Goal: Information Seeking & Learning: Learn about a topic

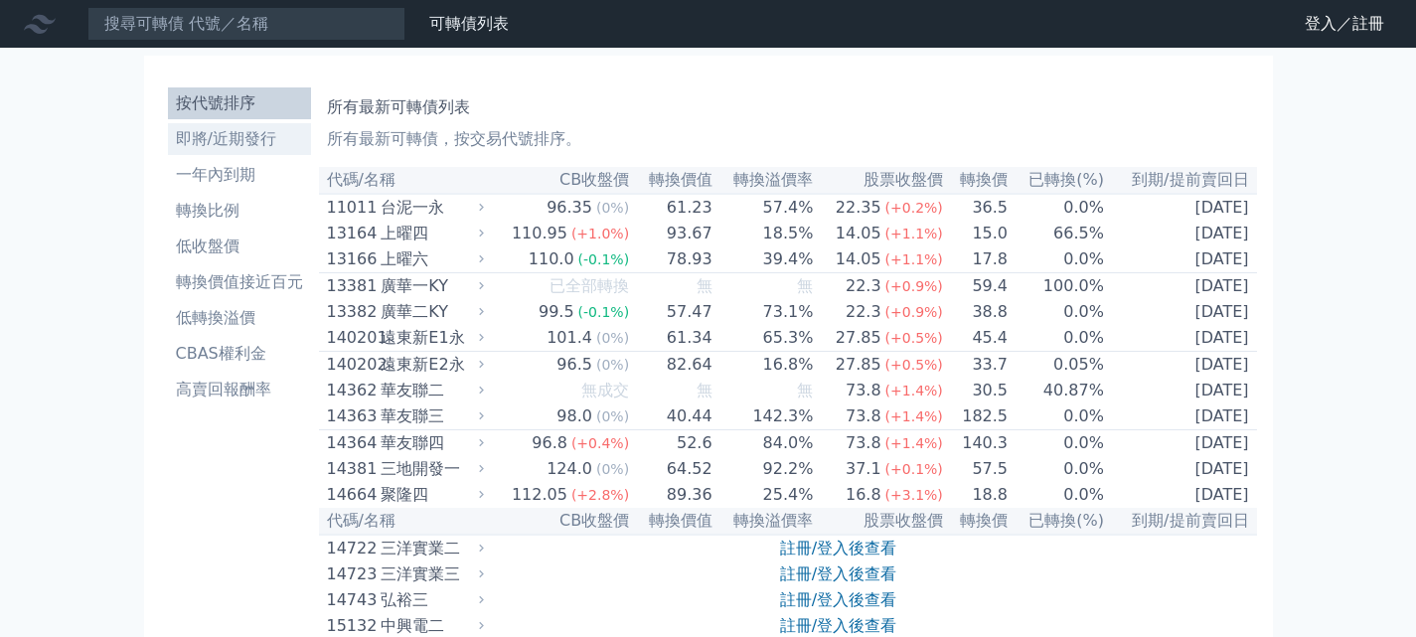
click at [200, 129] on li "即將/近期發行" at bounding box center [239, 139] width 143 height 24
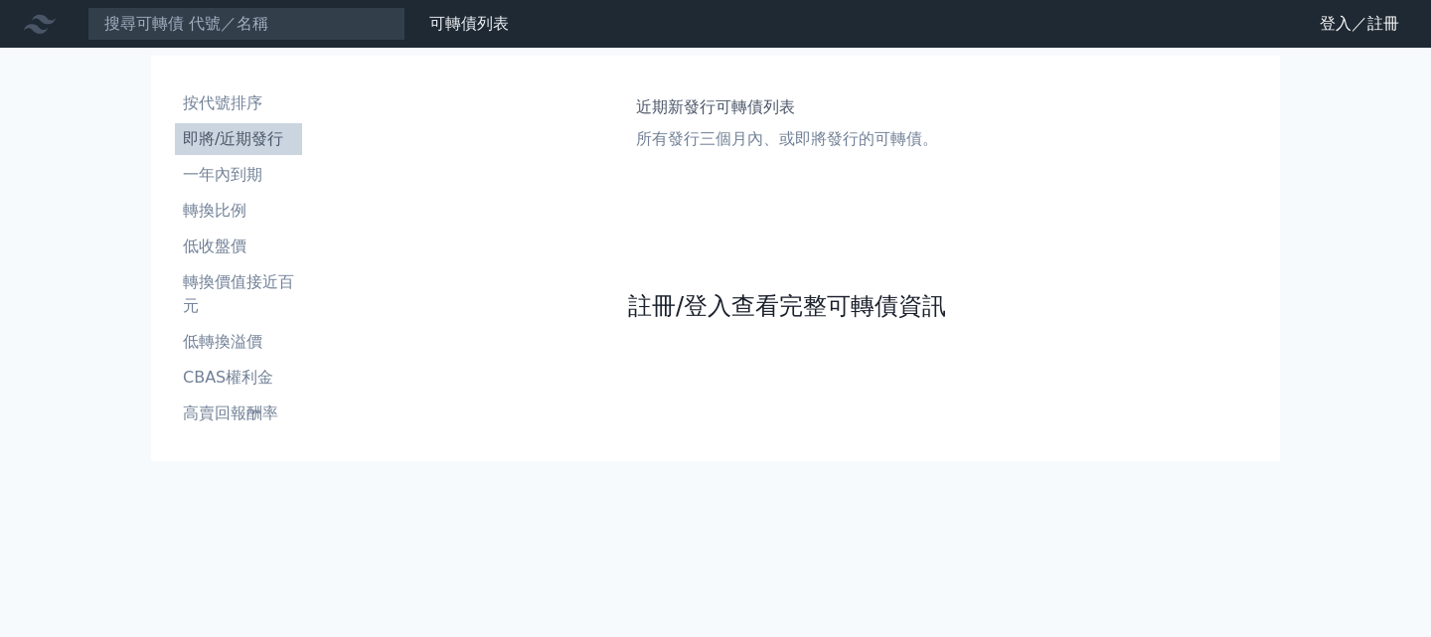
click at [703, 320] on link "註冊/登入查看完整可轉債資訊" at bounding box center [787, 306] width 318 height 32
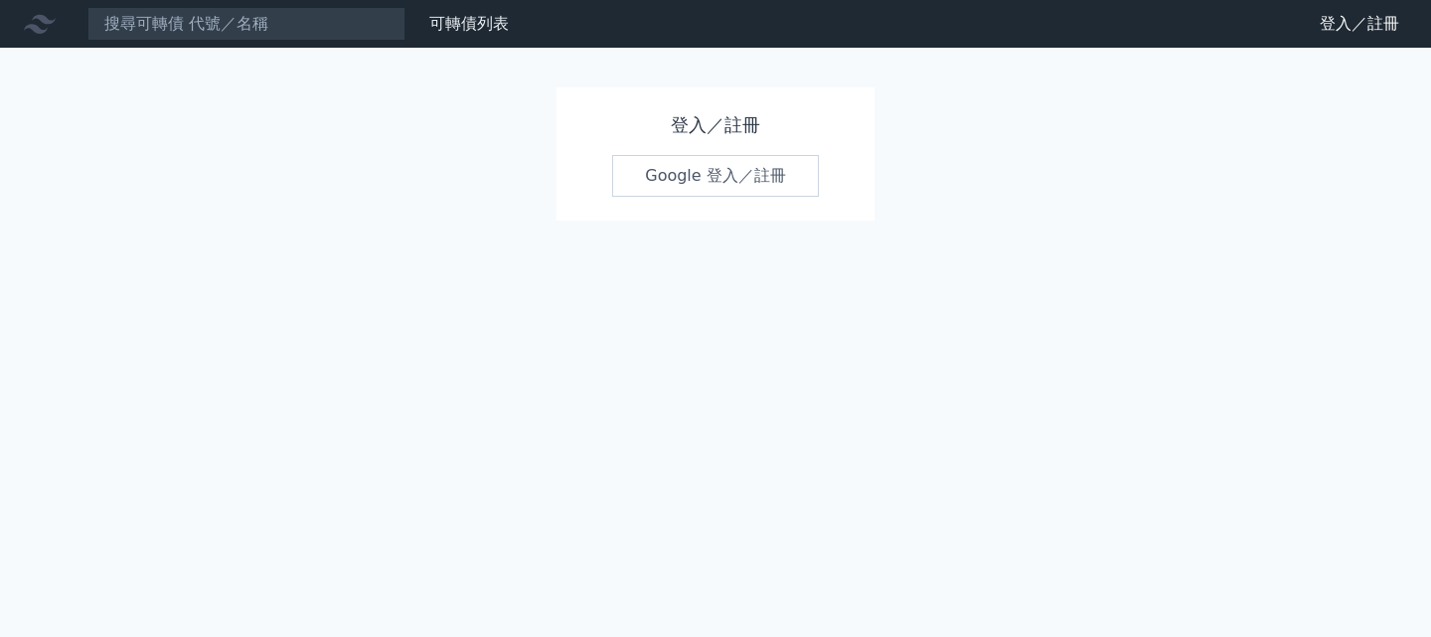
click at [700, 181] on link "Google 登入／註冊" at bounding box center [715, 176] width 207 height 42
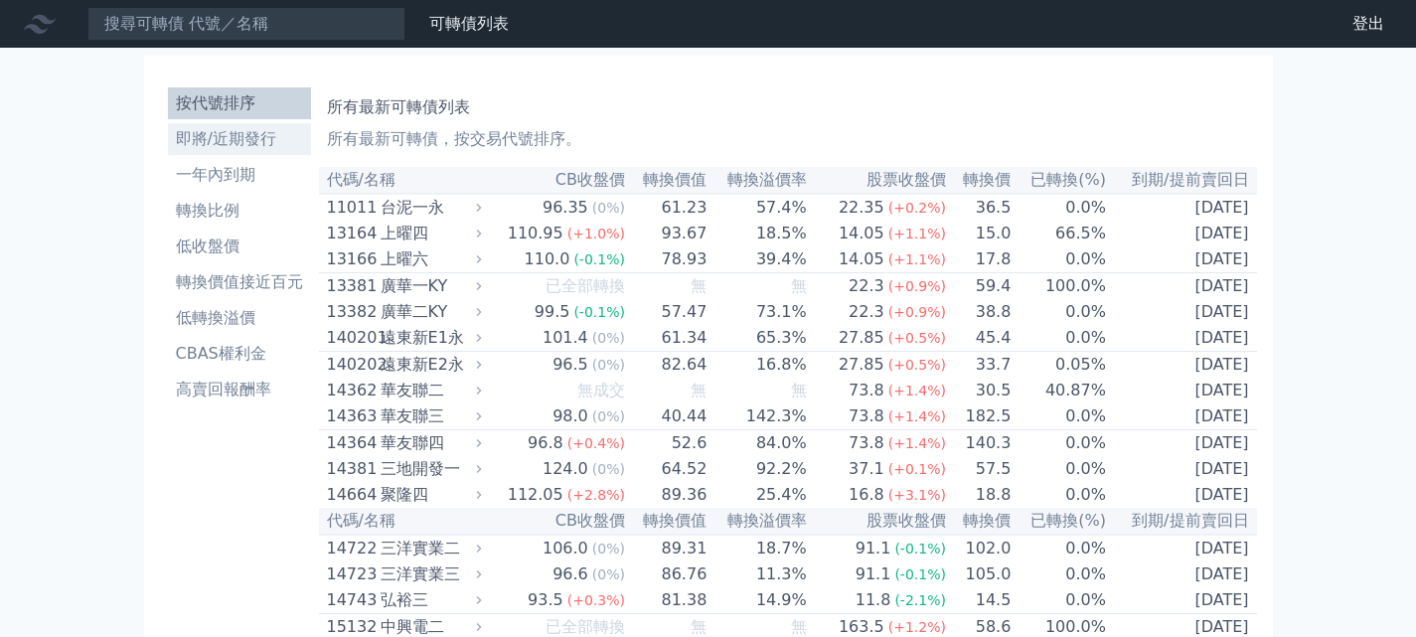
click at [204, 137] on li "即將/近期發行" at bounding box center [239, 139] width 143 height 24
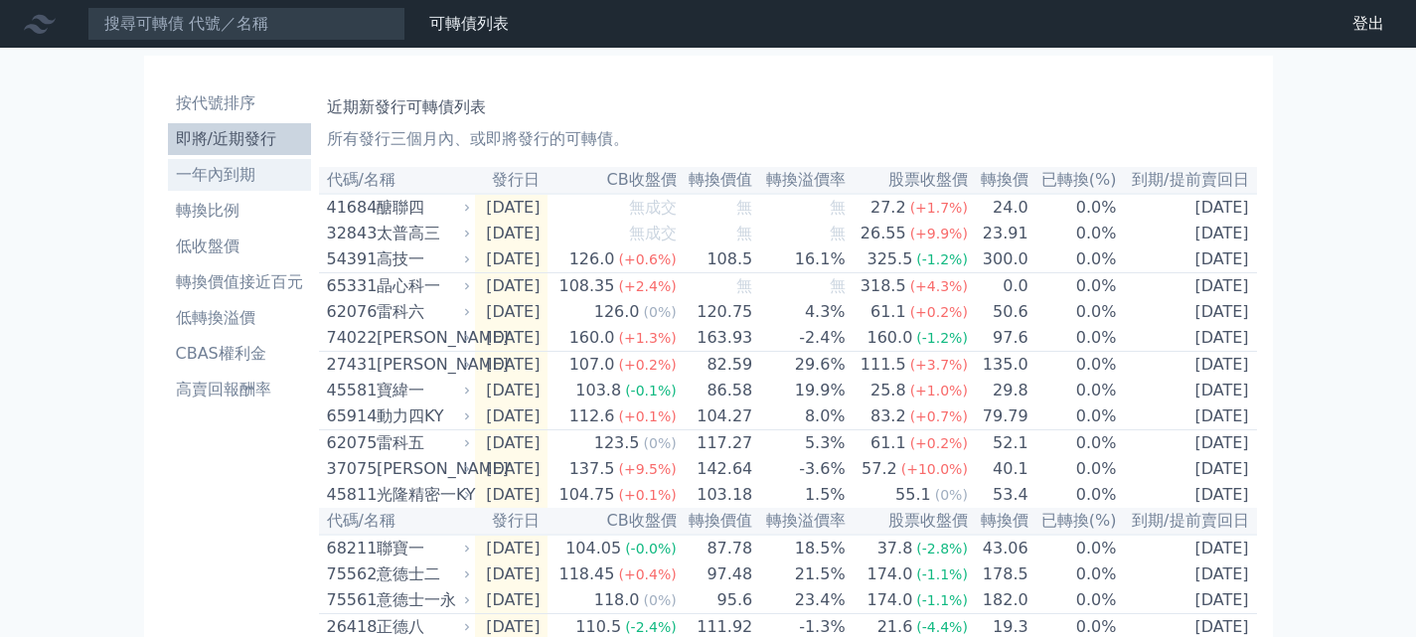
click at [241, 177] on li "一年內到期" at bounding box center [239, 175] width 143 height 24
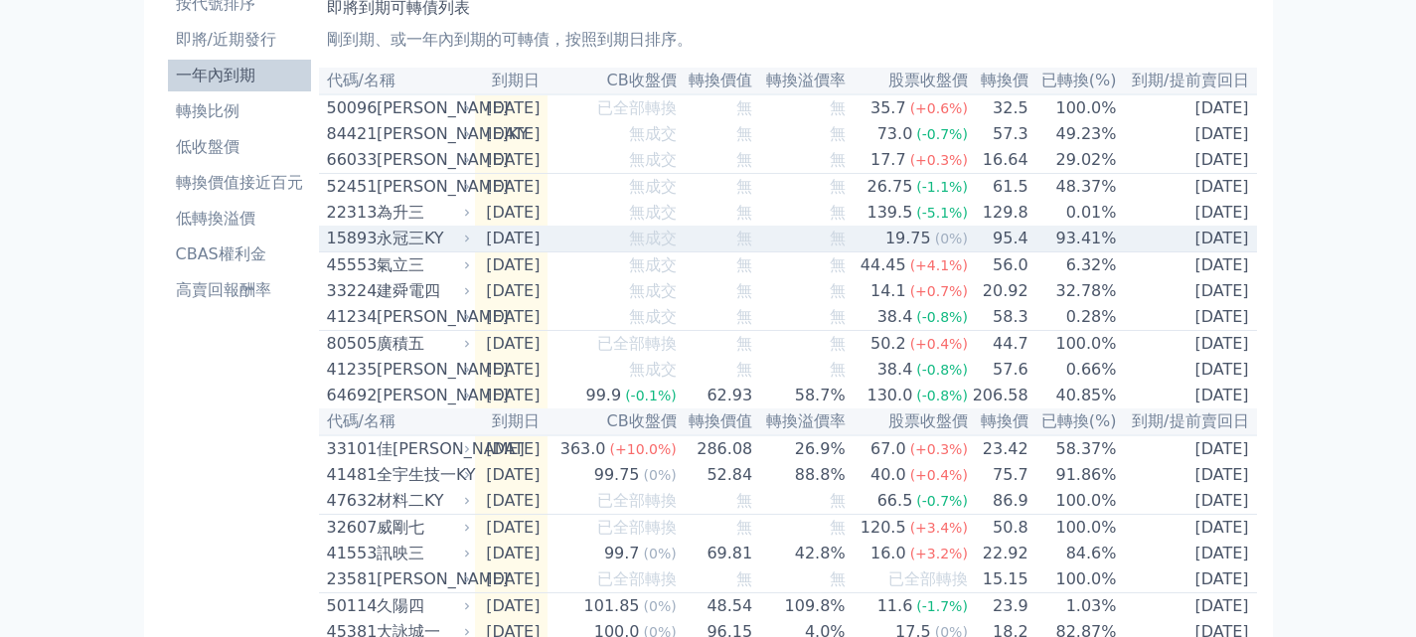
scroll to position [298, 0]
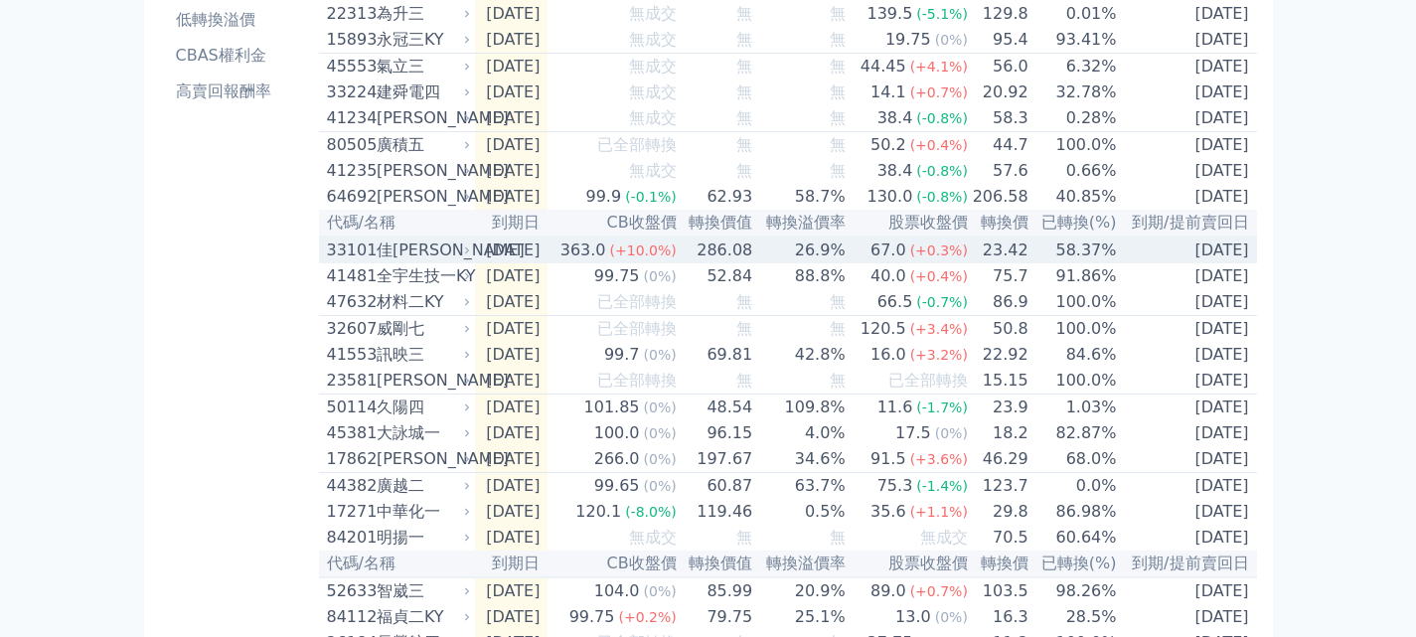
click at [383, 262] on div "佳[PERSON_NAME]" at bounding box center [422, 251] width 90 height 24
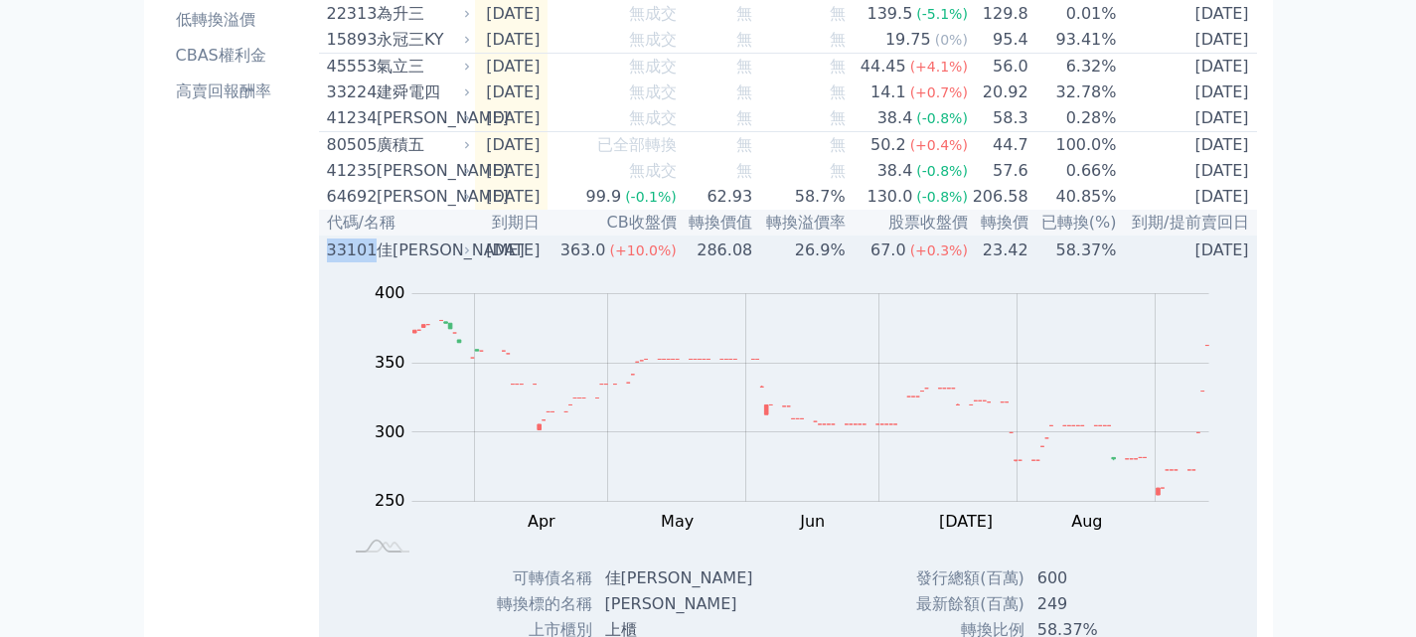
drag, startPoint x: 329, startPoint y: 273, endPoint x: 370, endPoint y: 278, distance: 41.1
click at [370, 262] on div "33101" at bounding box center [349, 251] width 45 height 24
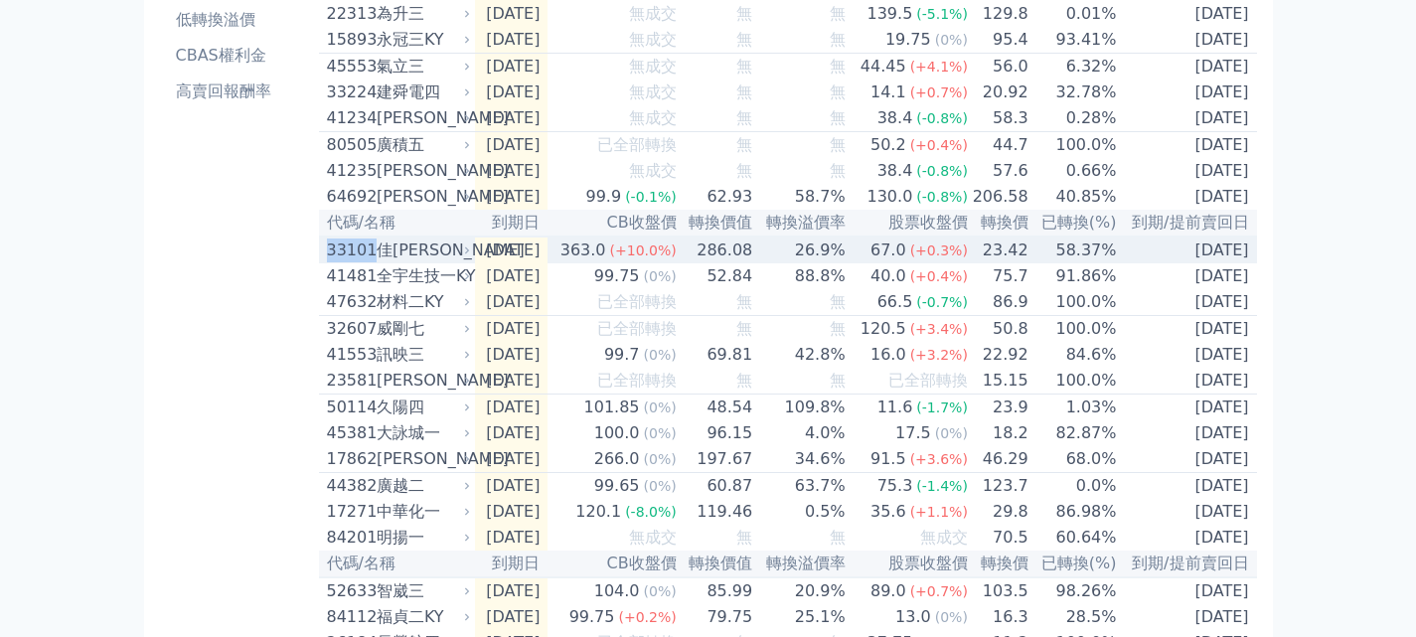
copy div "33101"
drag, startPoint x: 377, startPoint y: 277, endPoint x: 425, endPoint y: 277, distance: 48.7
click at [425, 262] on div "佳[PERSON_NAME]" at bounding box center [422, 251] width 90 height 24
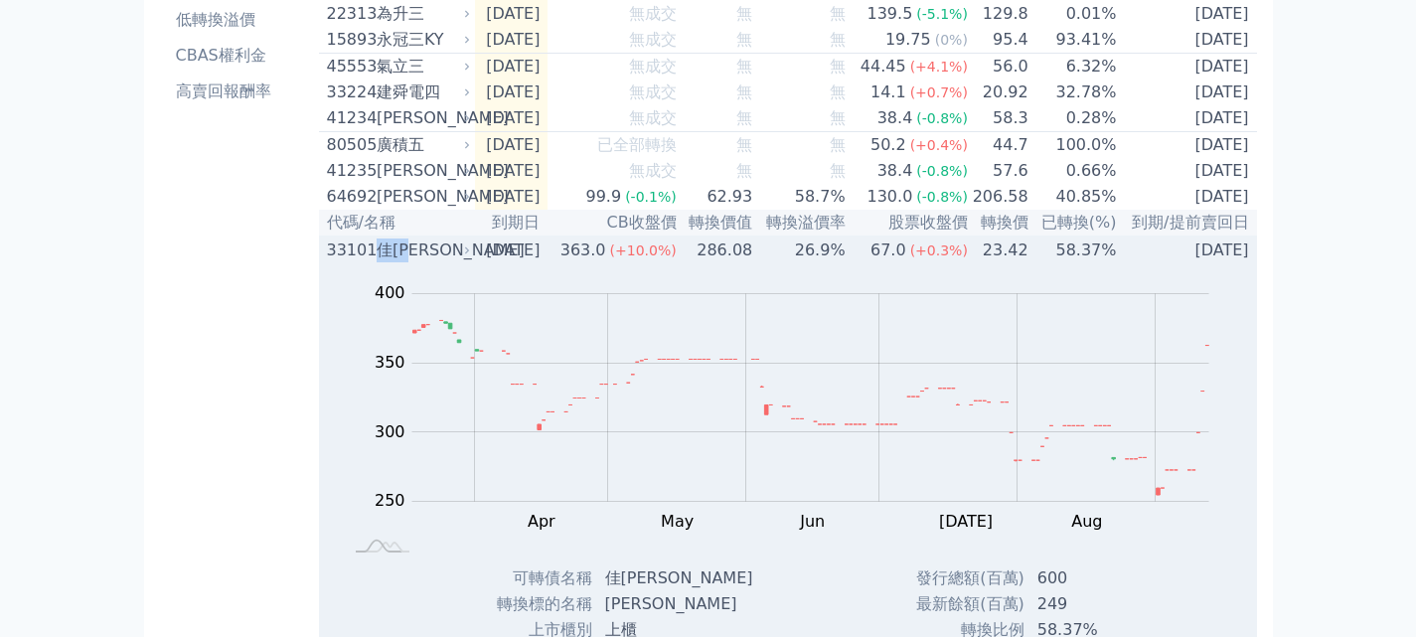
copy div "佳[PERSON_NAME]"
drag, startPoint x: 485, startPoint y: 276, endPoint x: 587, endPoint y: 274, distance: 102.4
click at [587, 263] on tr "33101 佳穎一 [DATE] 363.0 (+10.0%) 286.08 26.9% 67.0 (+0.3%) 23.42 58.37% [DATE]" at bounding box center [788, 250] width 938 height 27
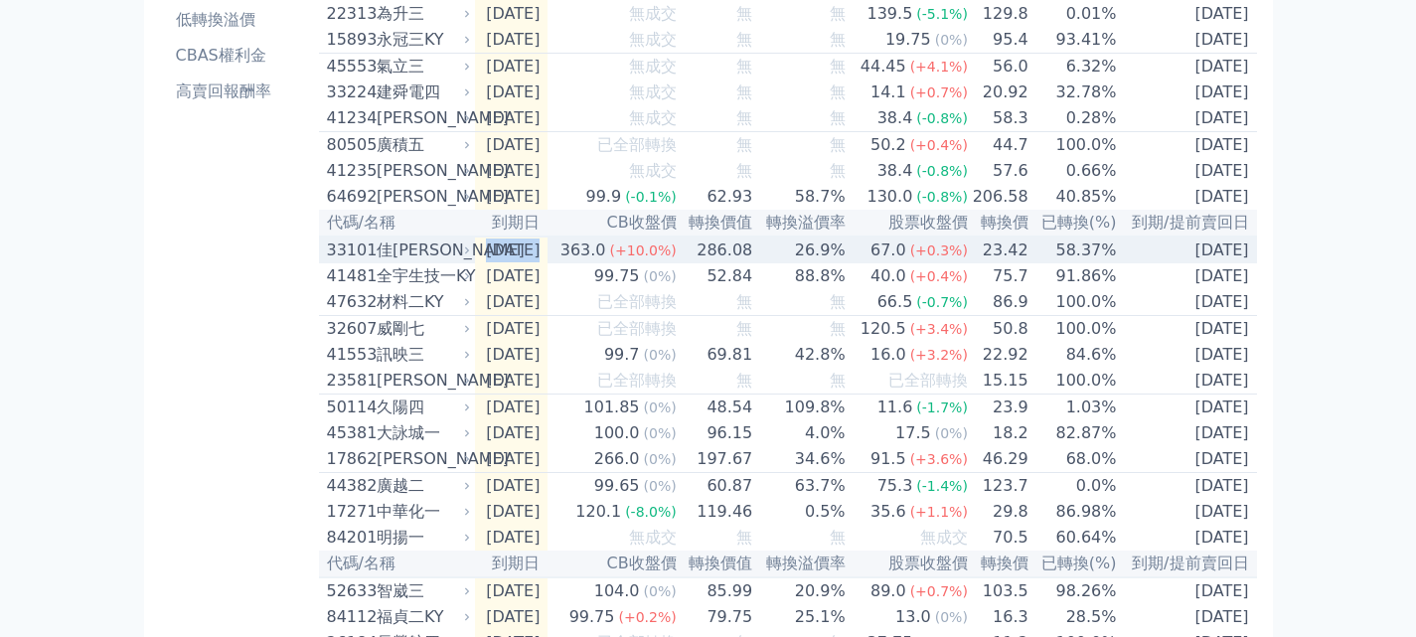
copy tr "[DATE]"
click at [386, 262] on div "佳[PERSON_NAME]" at bounding box center [422, 251] width 90 height 24
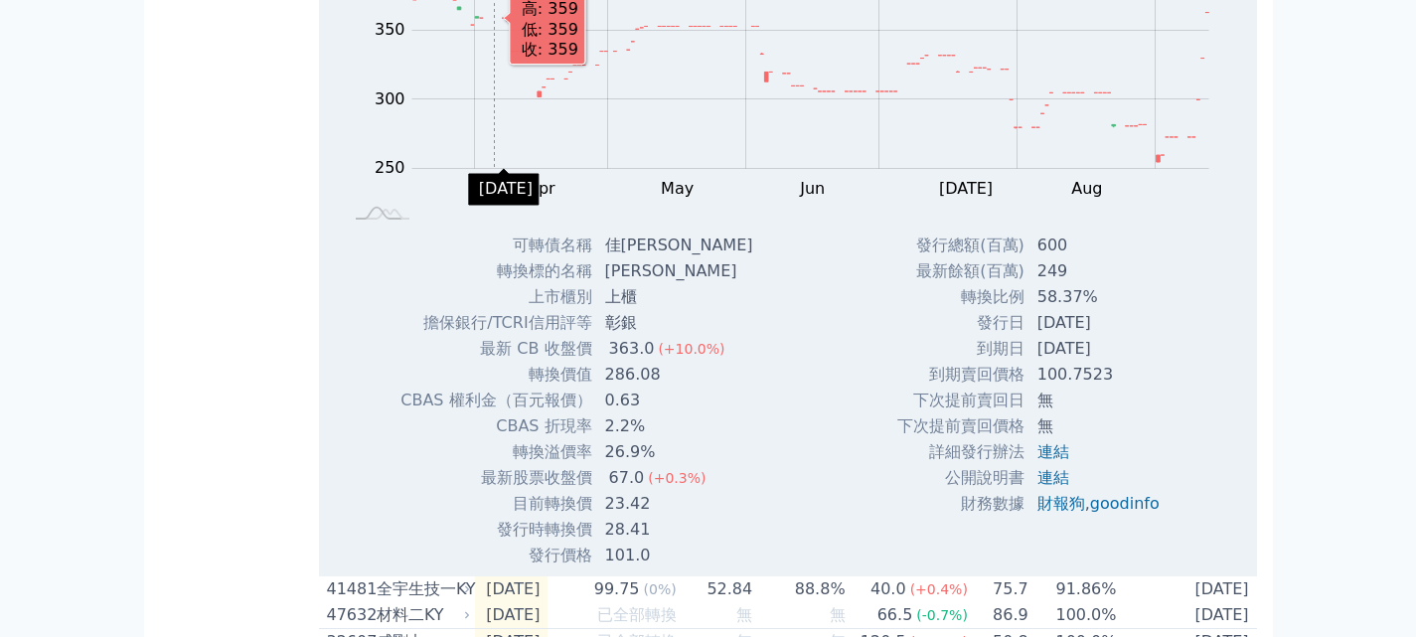
scroll to position [895, 0]
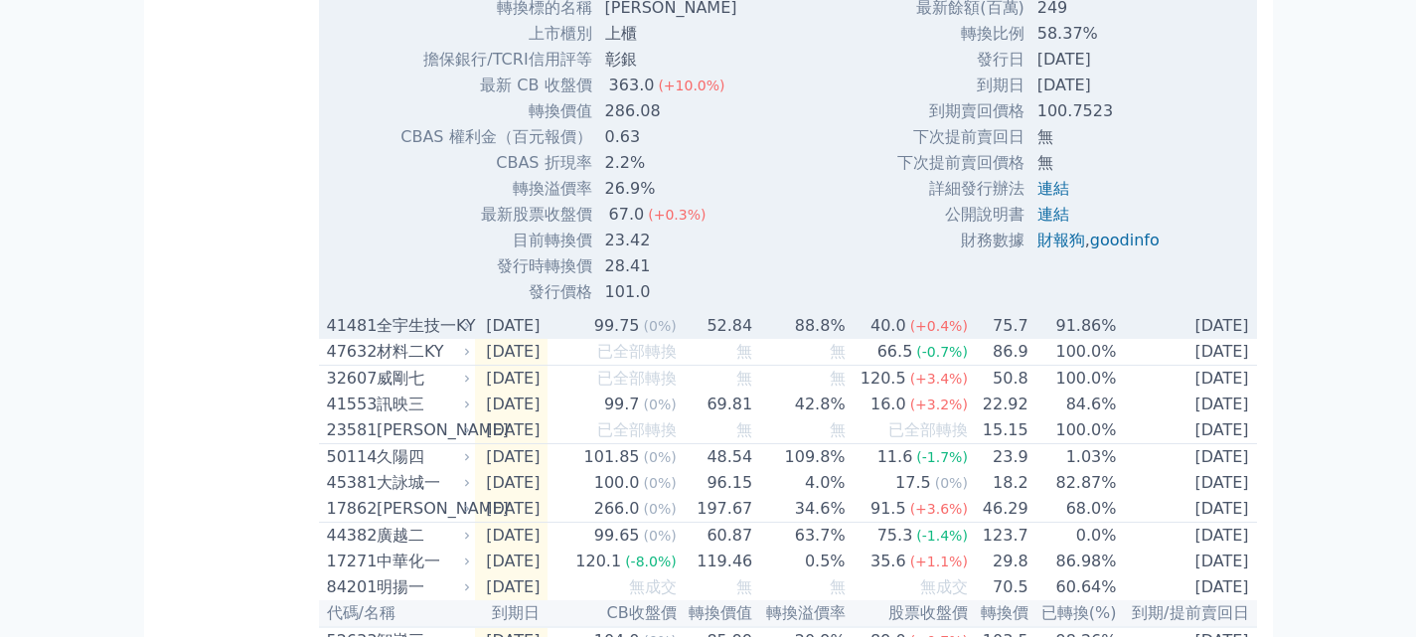
click at [366, 338] on div "41481" at bounding box center [349, 326] width 45 height 24
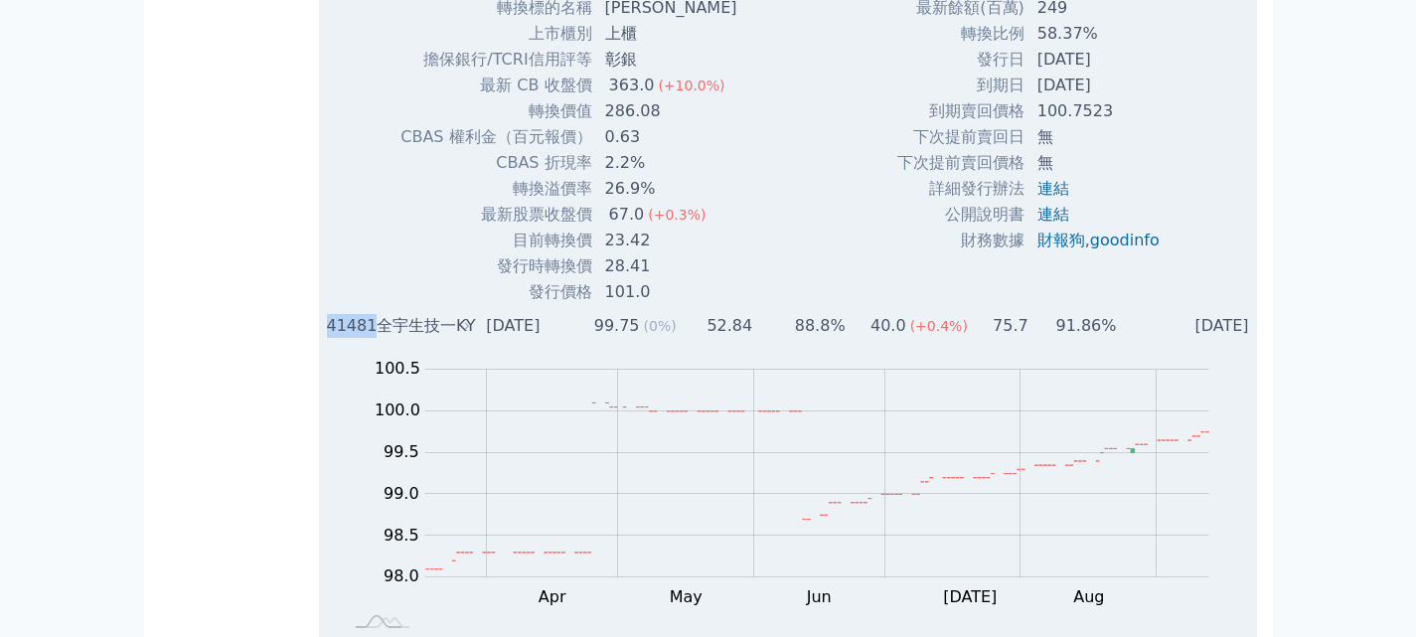
drag, startPoint x: 325, startPoint y: 352, endPoint x: 372, endPoint y: 354, distance: 46.8
click at [372, 339] on td "41481 全宇生技一KY" at bounding box center [397, 326] width 156 height 26
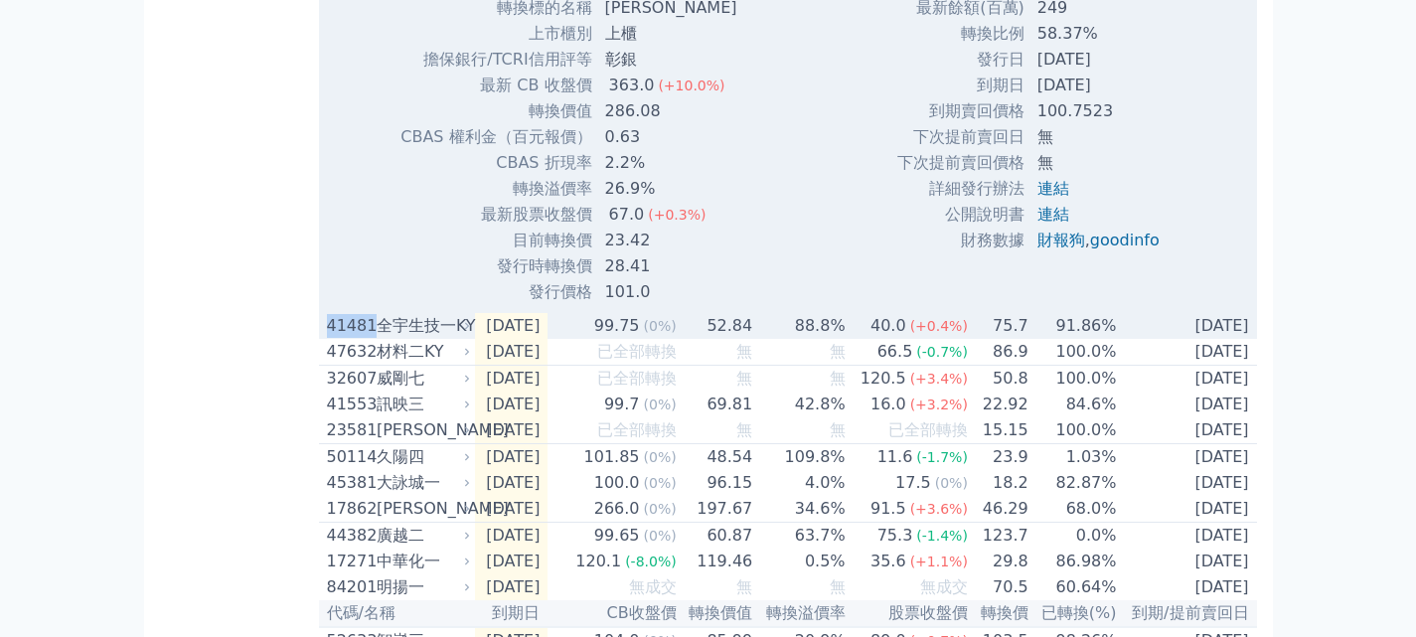
copy div "41481"
click at [390, 338] on div "全宇生技一KY" at bounding box center [422, 326] width 90 height 24
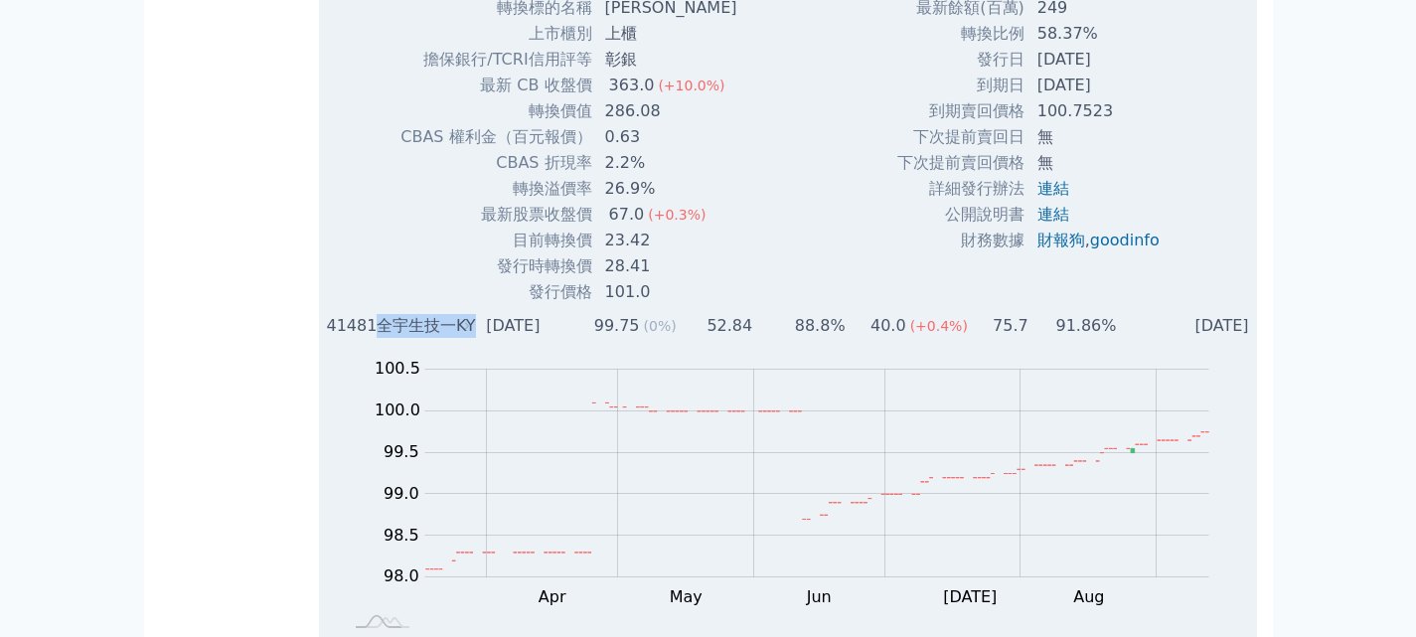
drag, startPoint x: 381, startPoint y: 356, endPoint x: 470, endPoint y: 354, distance: 89.5
click at [470, 338] on div "41481 全宇生技一KY" at bounding box center [400, 326] width 147 height 24
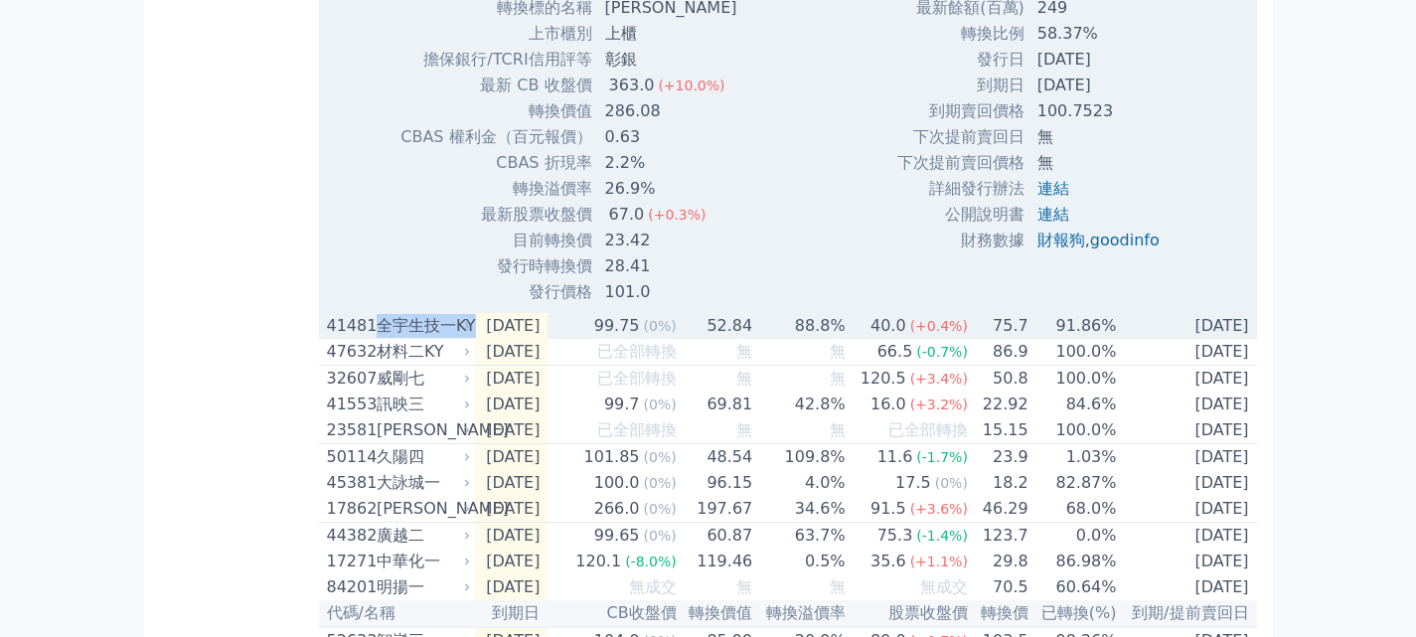
copy tr "全宇生技一KY"
click at [528, 339] on td "[DATE]" at bounding box center [512, 326] width 74 height 26
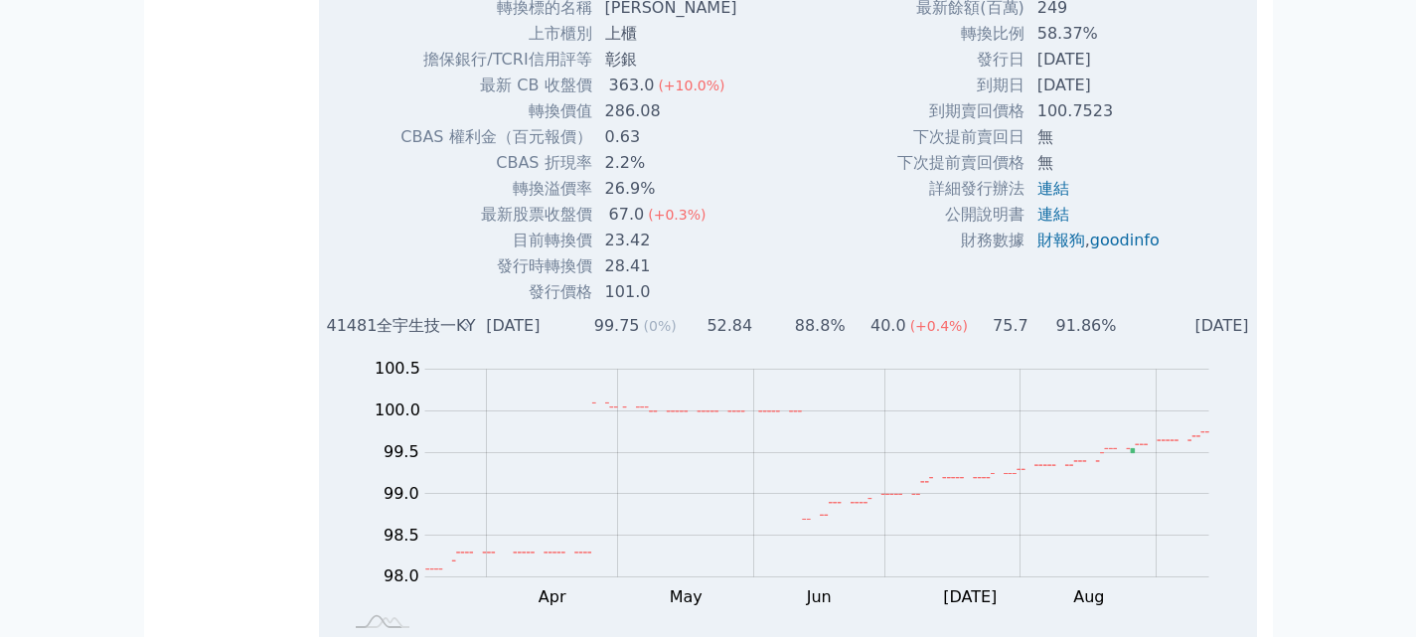
drag, startPoint x: 488, startPoint y: 356, endPoint x: 582, endPoint y: 361, distance: 94.6
click at [549, 339] on td "[DATE]" at bounding box center [512, 326] width 74 height 26
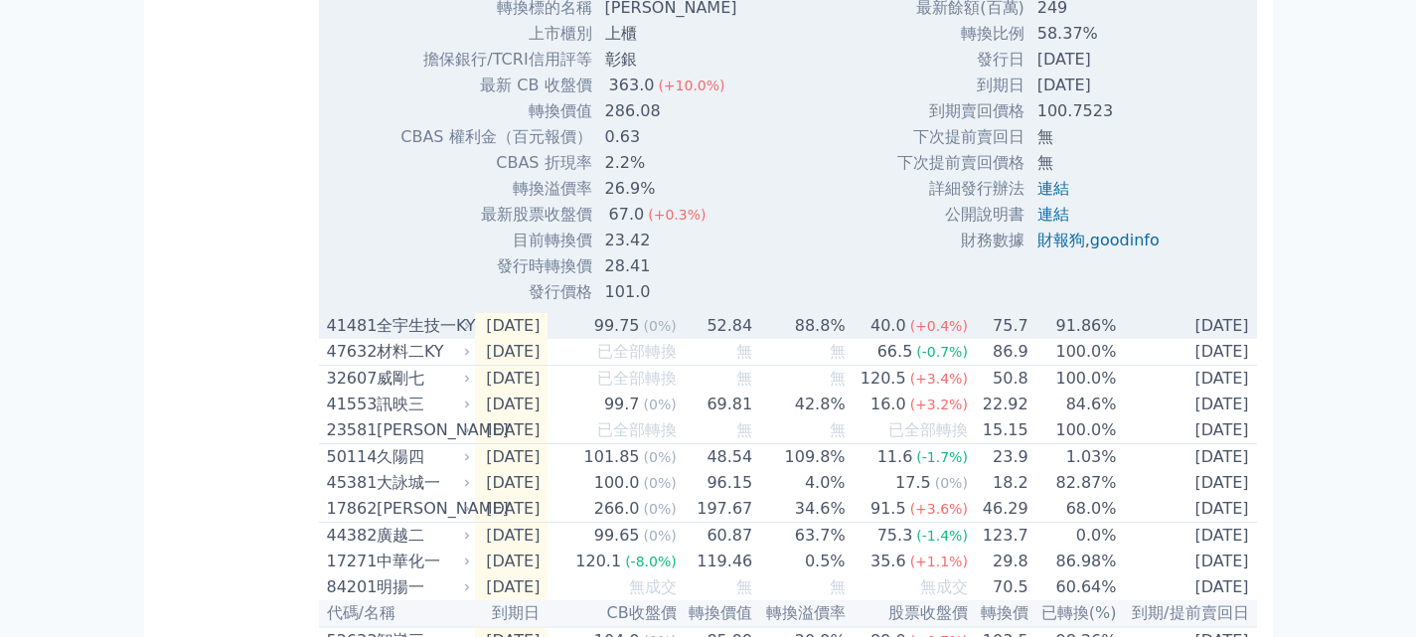
copy td "[DATE]"
click at [542, 339] on td "[DATE]" at bounding box center [512, 326] width 74 height 26
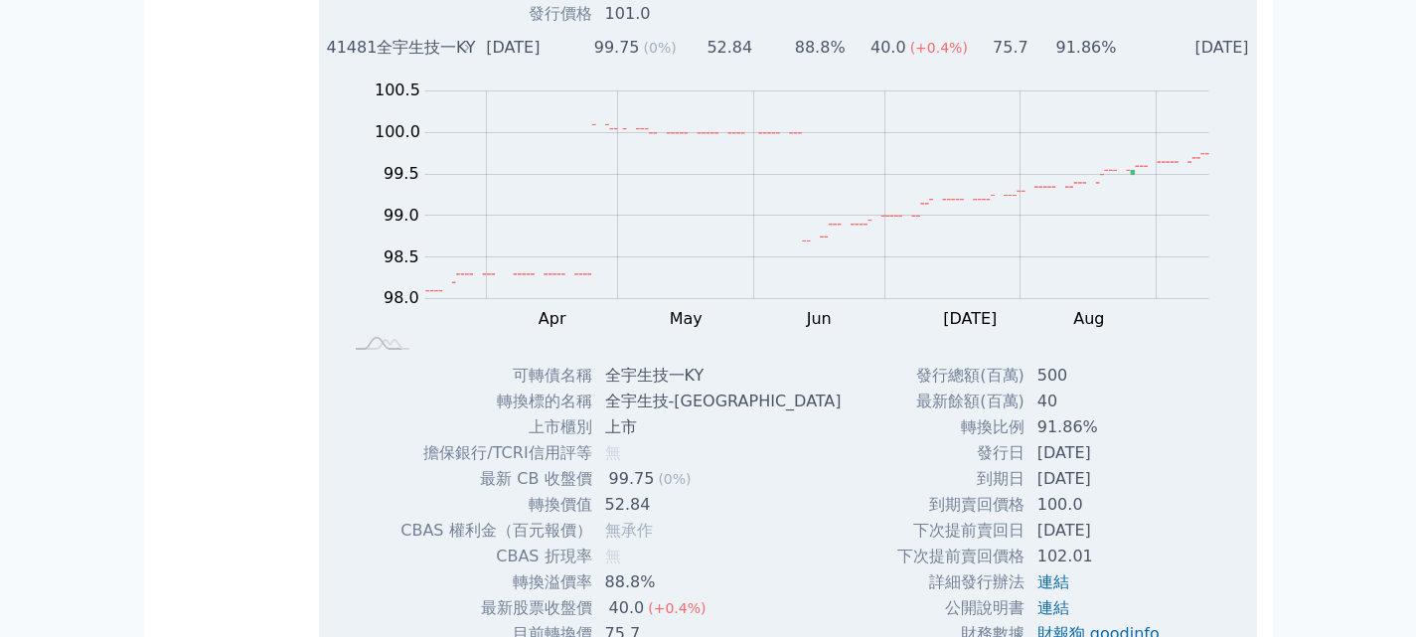
scroll to position [1193, 0]
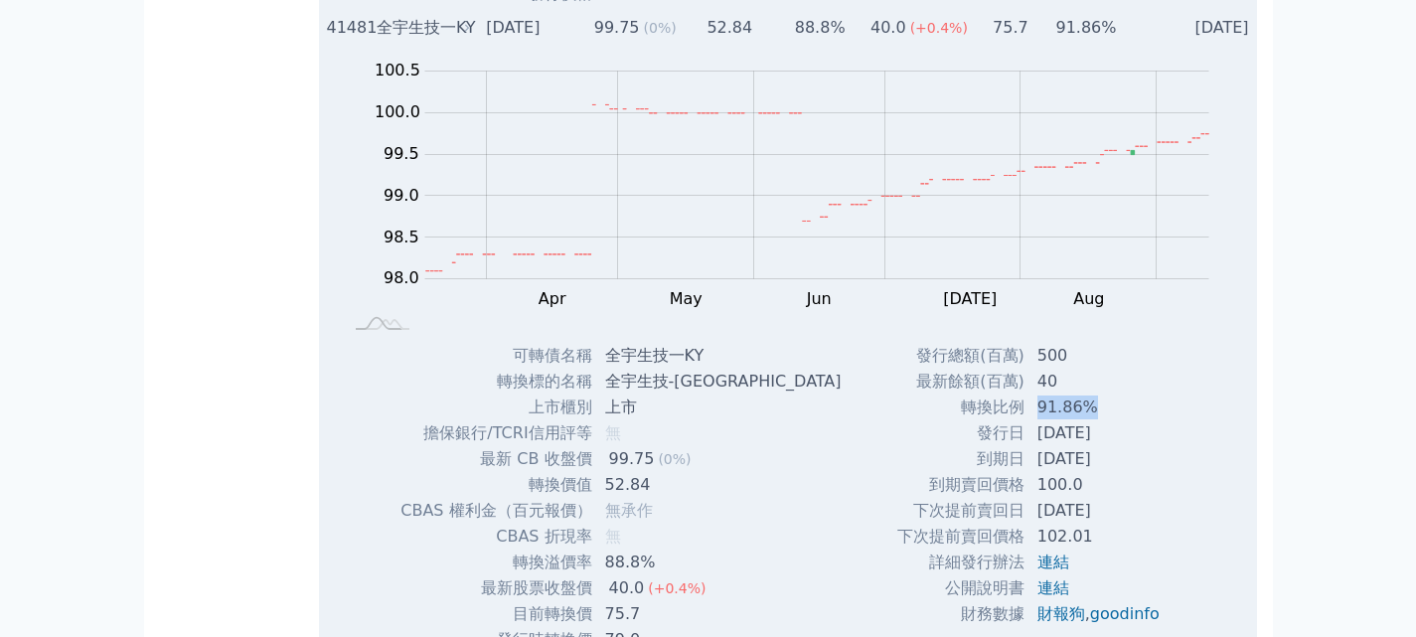
drag, startPoint x: 1033, startPoint y: 434, endPoint x: 1118, endPoint y: 431, distance: 85.5
click at [1118, 420] on td "91.86%" at bounding box center [1101, 408] width 150 height 26
copy td "91.86%"
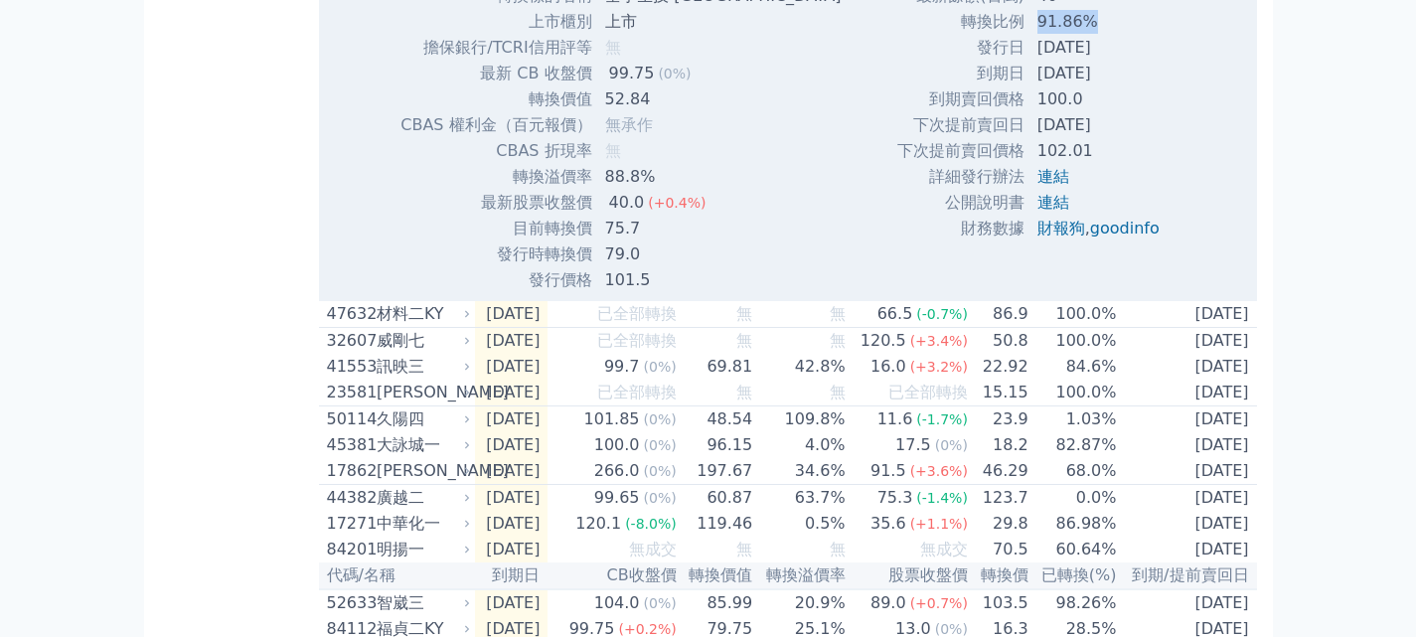
scroll to position [1590, 0]
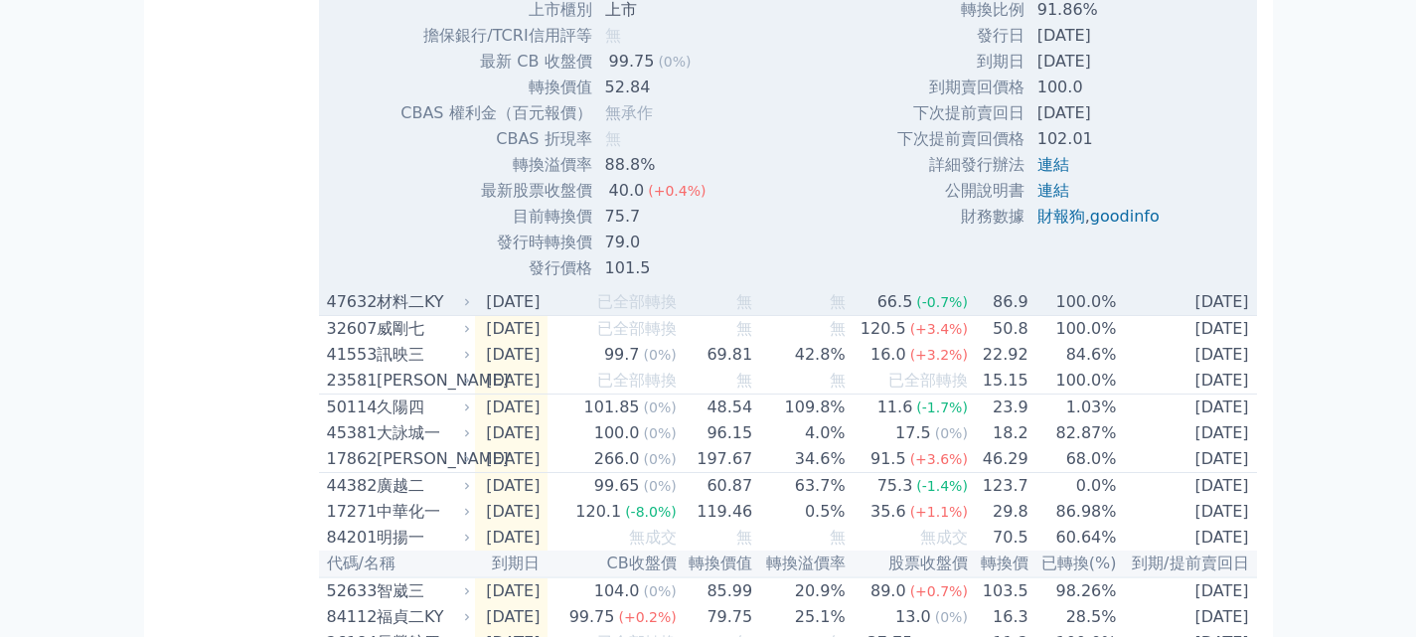
click at [416, 314] on div "材料二KY" at bounding box center [422, 302] width 90 height 24
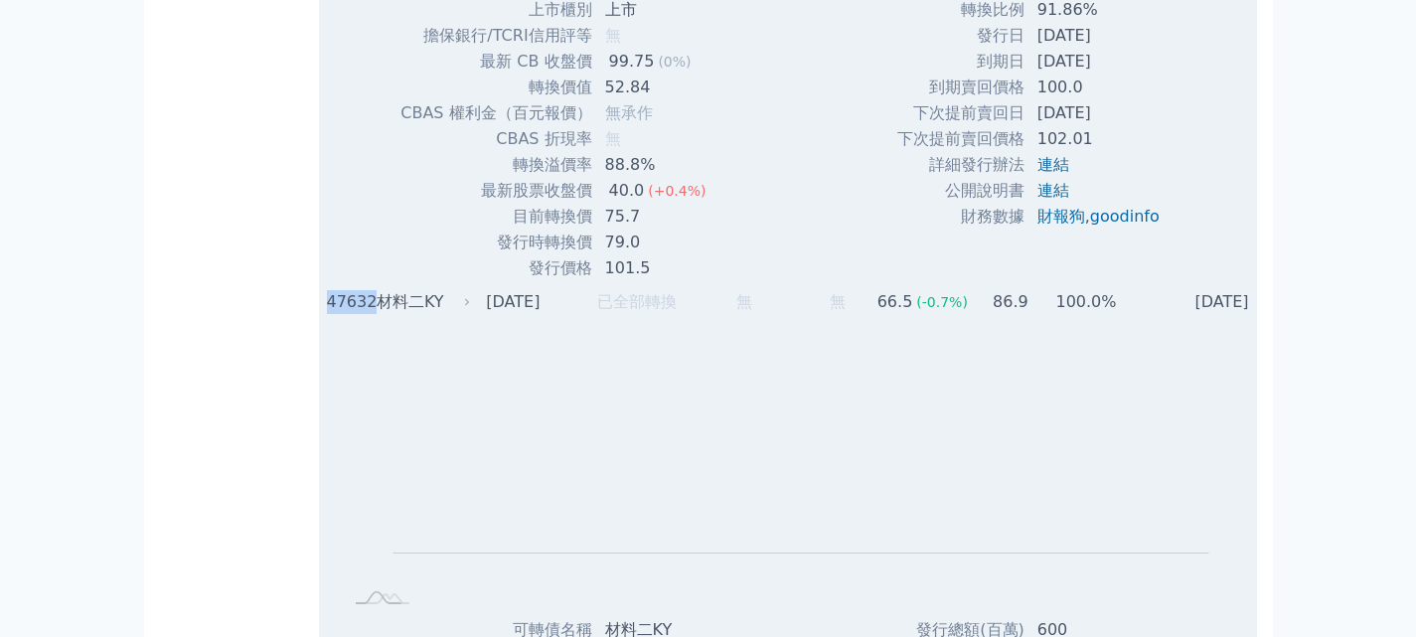
drag, startPoint x: 326, startPoint y: 335, endPoint x: 372, endPoint y: 330, distance: 46.0
click at [372, 315] on td "47632 材料[GEOGRAPHIC_DATA]" at bounding box center [397, 302] width 156 height 26
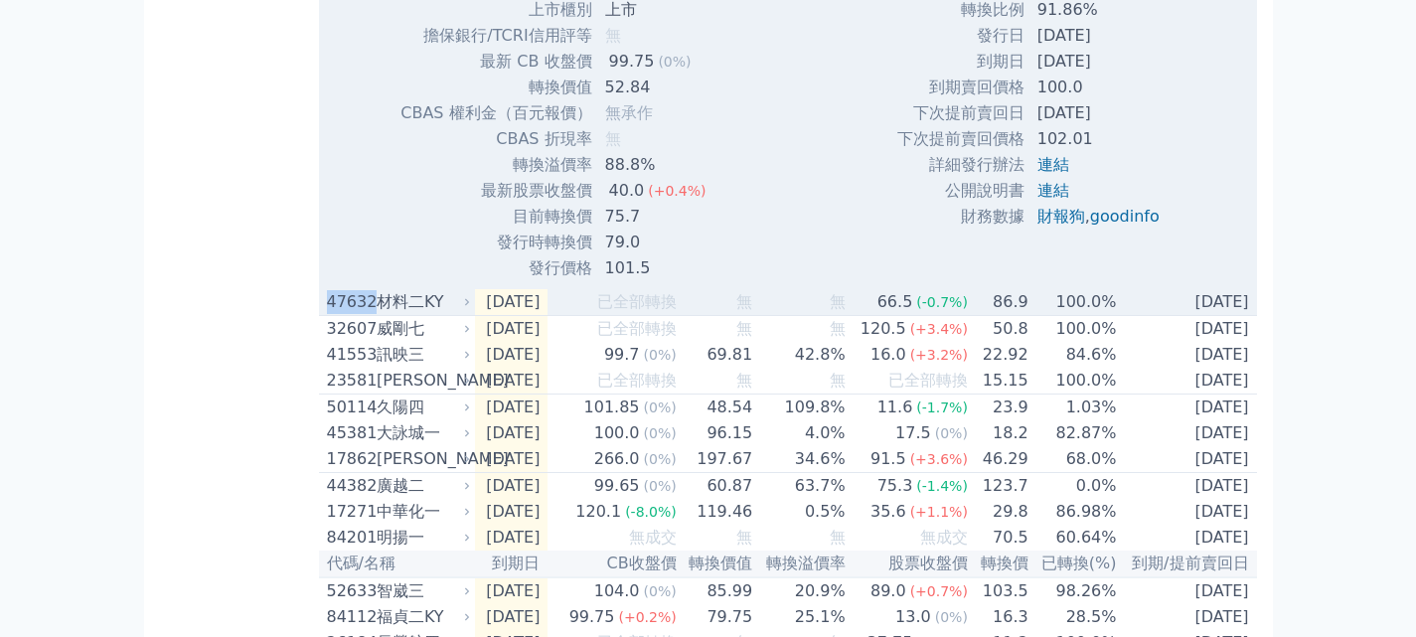
copy div "47632"
drag, startPoint x: 379, startPoint y: 336, endPoint x: 444, endPoint y: 337, distance: 65.6
click at [444, 314] on div "材料二KY" at bounding box center [422, 302] width 90 height 24
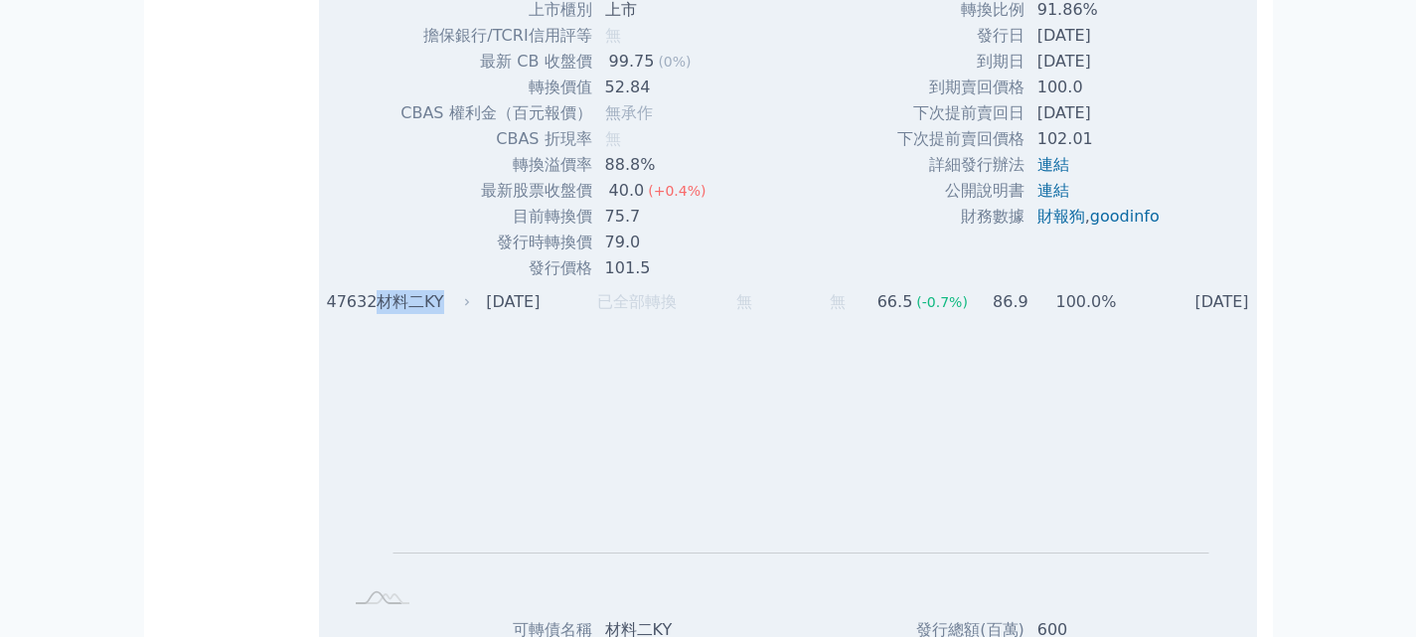
copy div "材料二KY"
drag, startPoint x: 491, startPoint y: 329, endPoint x: 573, endPoint y: 329, distance: 81.5
click at [549, 315] on td "[DATE]" at bounding box center [512, 302] width 74 height 26
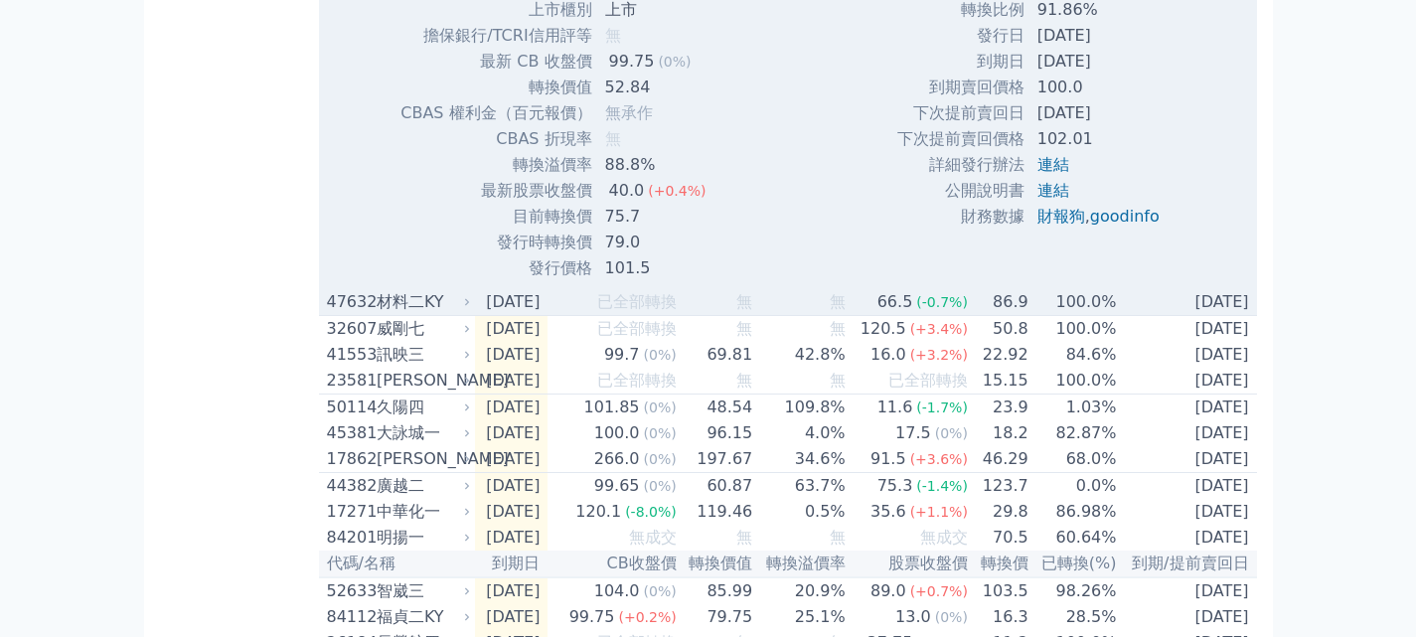
click at [414, 314] on div "材料二KY" at bounding box center [422, 302] width 90 height 24
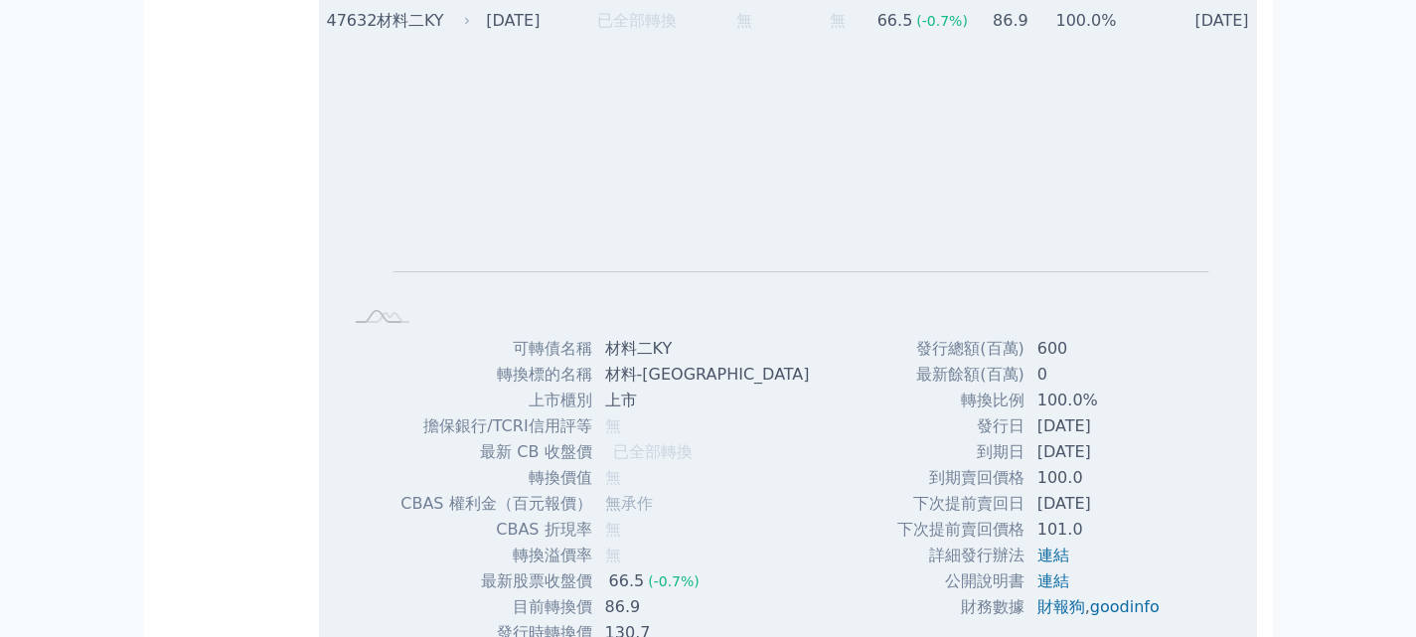
scroll to position [1988, 0]
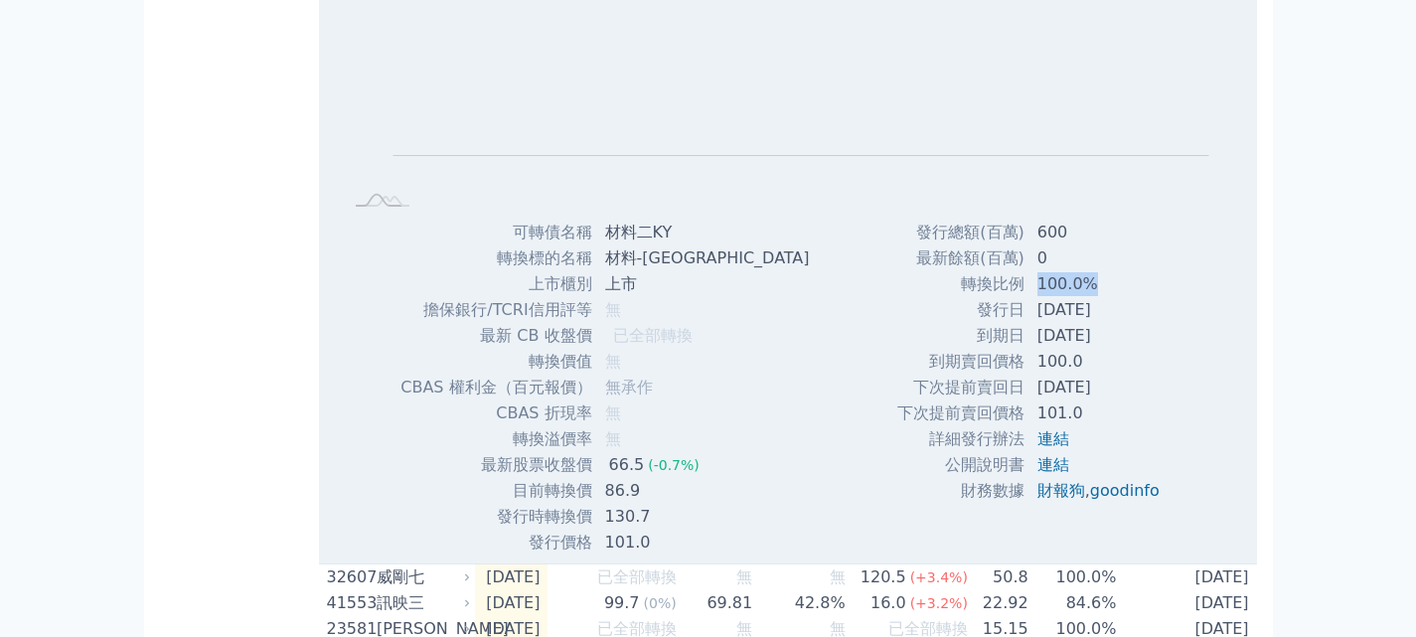
drag, startPoint x: 1030, startPoint y: 315, endPoint x: 1111, endPoint y: 312, distance: 81.6
click at [1111, 297] on td "100.0%" at bounding box center [1101, 284] width 150 height 26
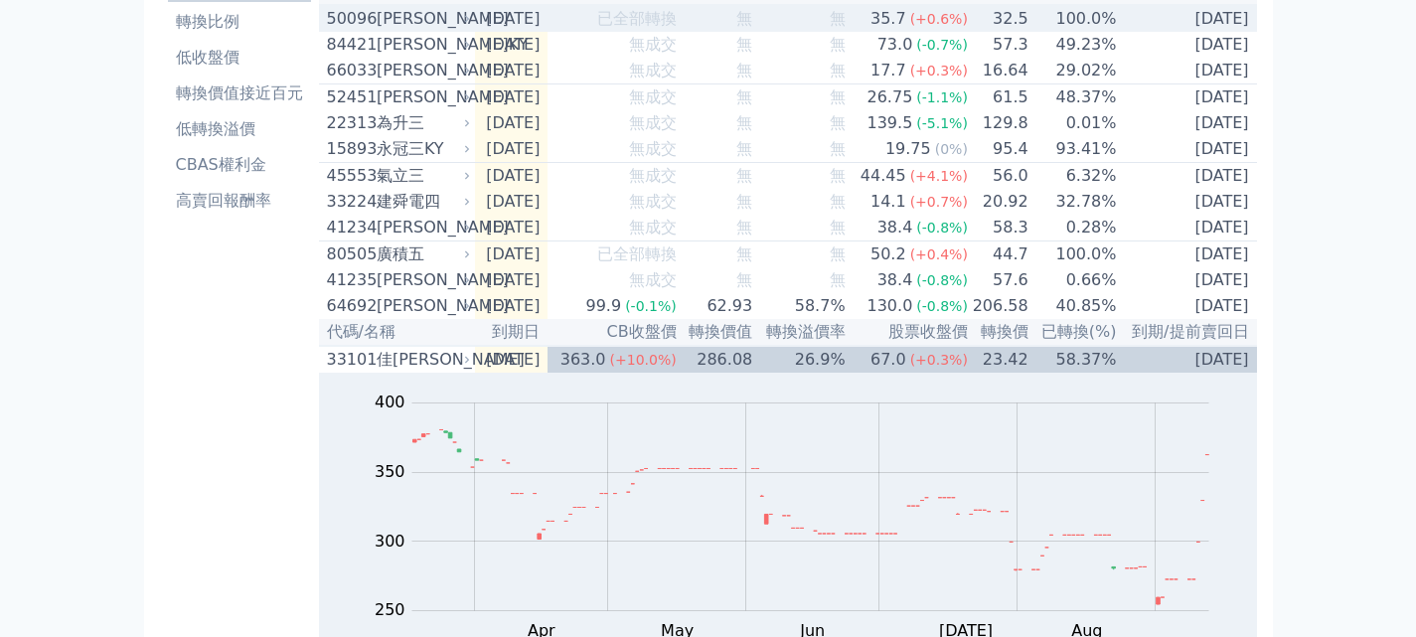
scroll to position [0, 0]
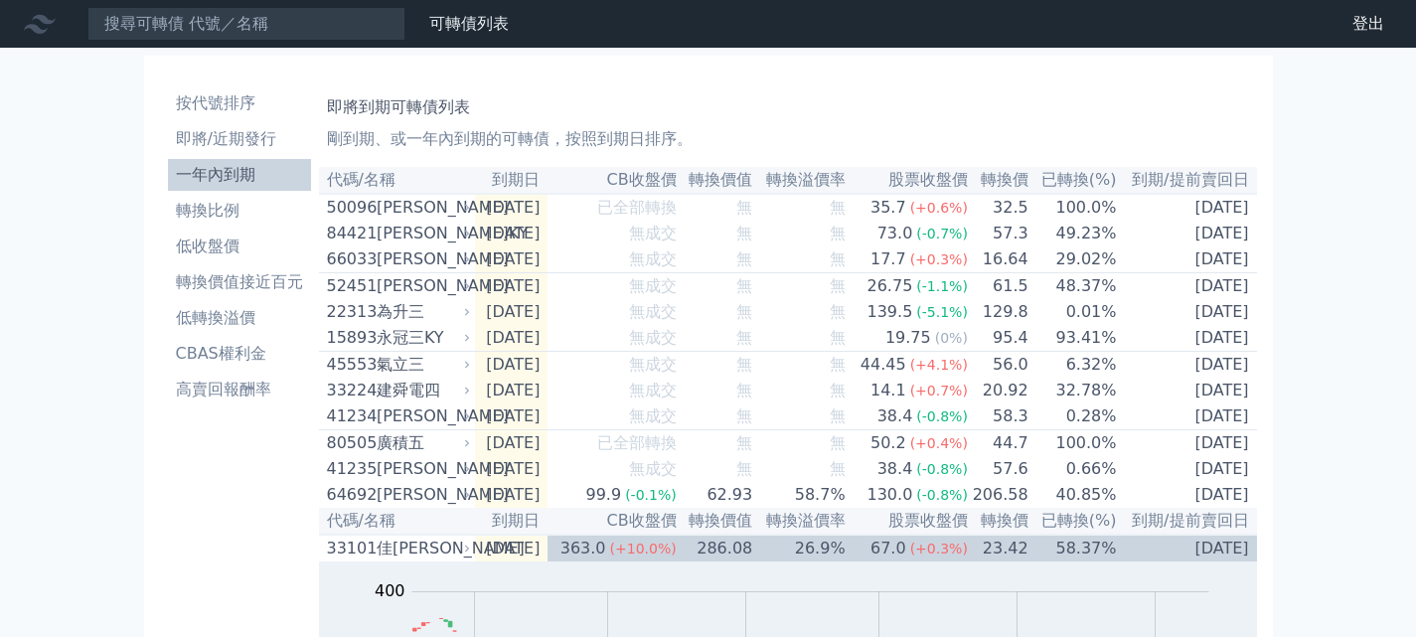
click at [234, 121] on ul "按代號排序 即將/近期發行 一年內到期 轉換比例 低收盤價 轉換價值接近百元 低轉換溢價 CBAS權利金 高賣回報酬率" at bounding box center [239, 246] width 143 height 318
click at [239, 128] on li "即將/近期發行" at bounding box center [239, 139] width 143 height 24
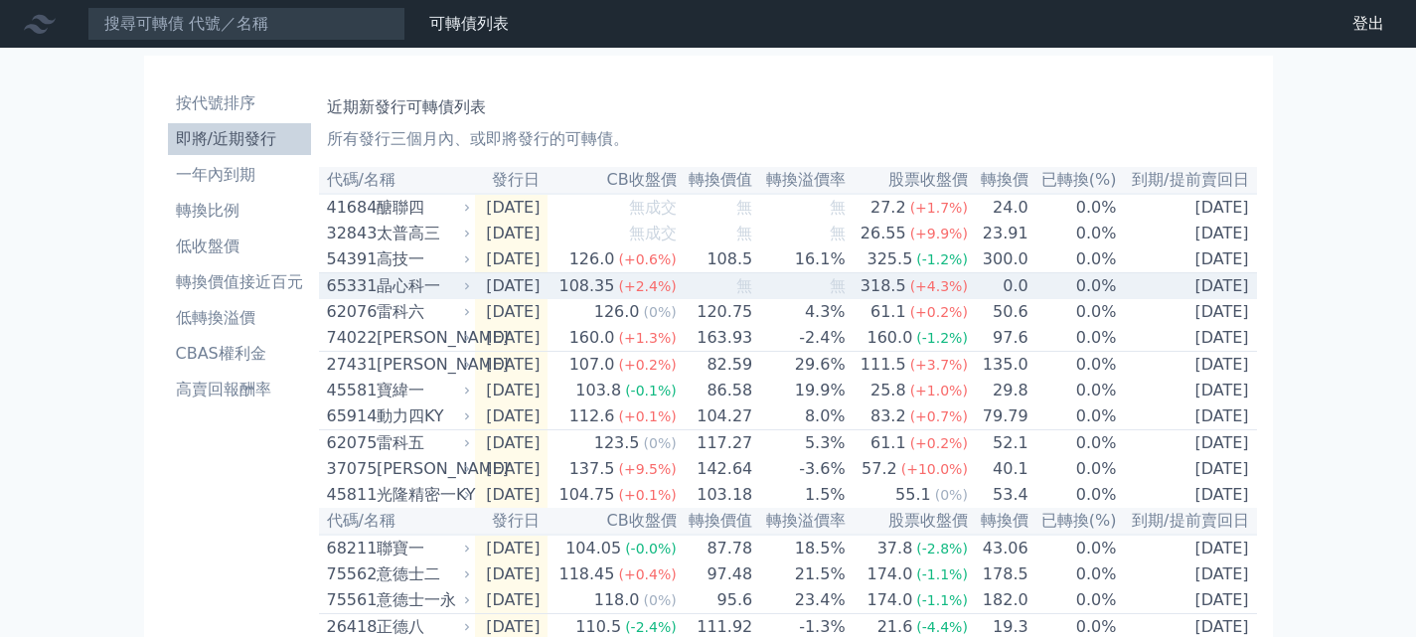
click at [387, 291] on div "晶心科一" at bounding box center [422, 286] width 90 height 24
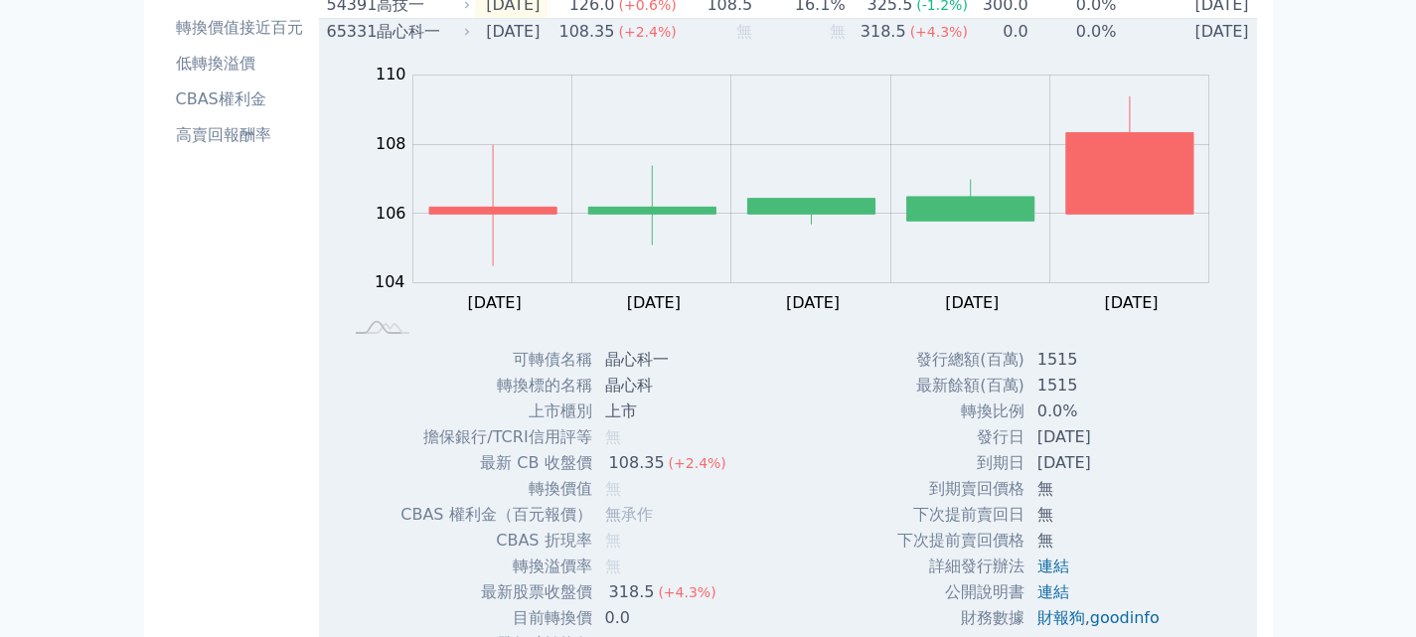
scroll to position [398, 0]
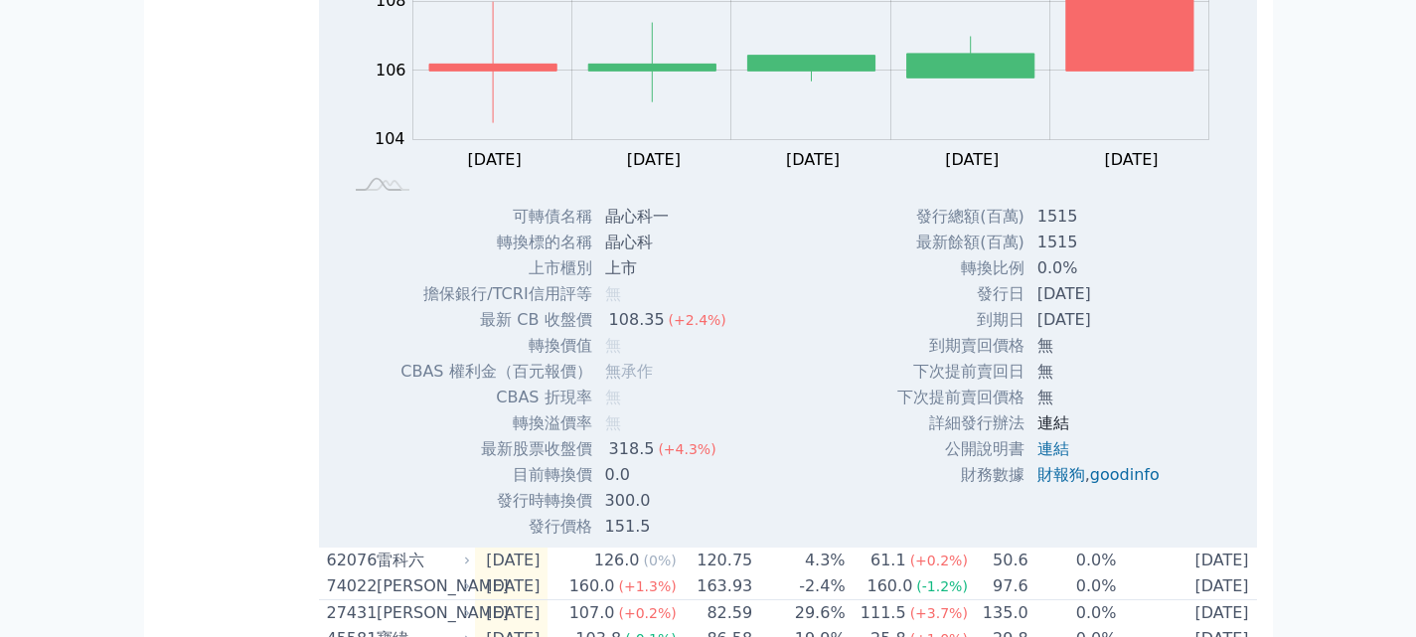
click at [1045, 431] on link "連結" at bounding box center [1054, 423] width 32 height 19
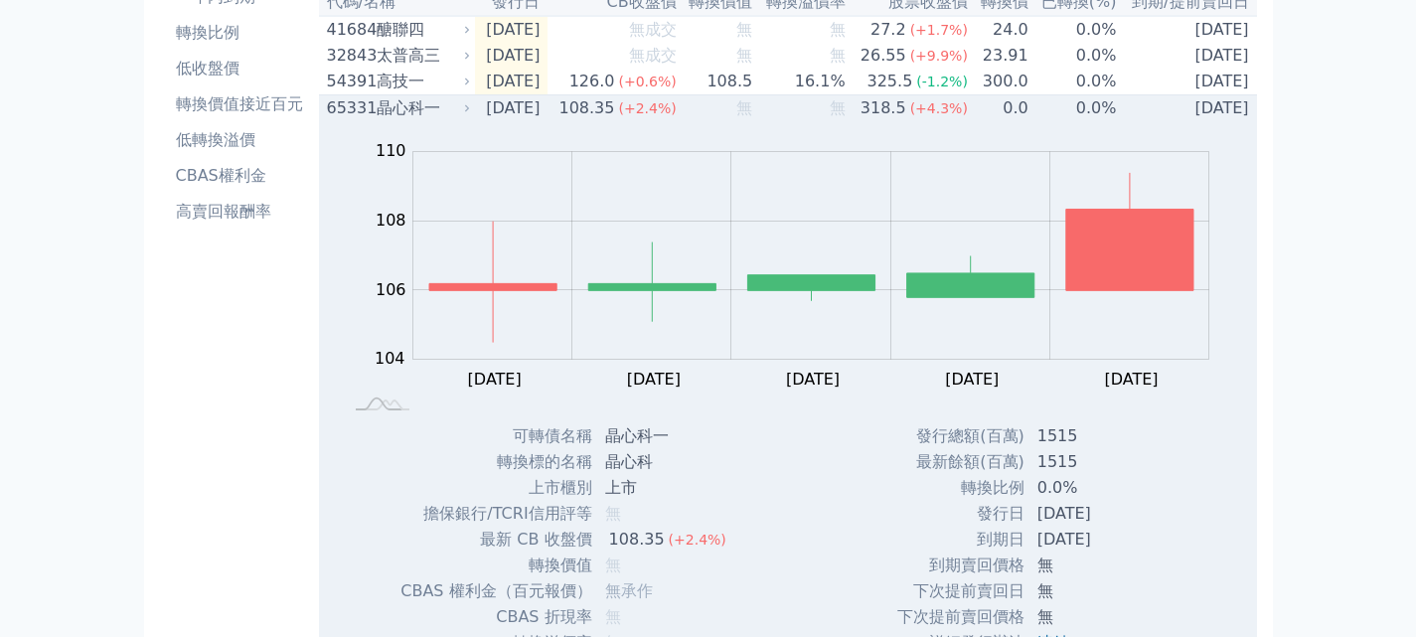
scroll to position [0, 0]
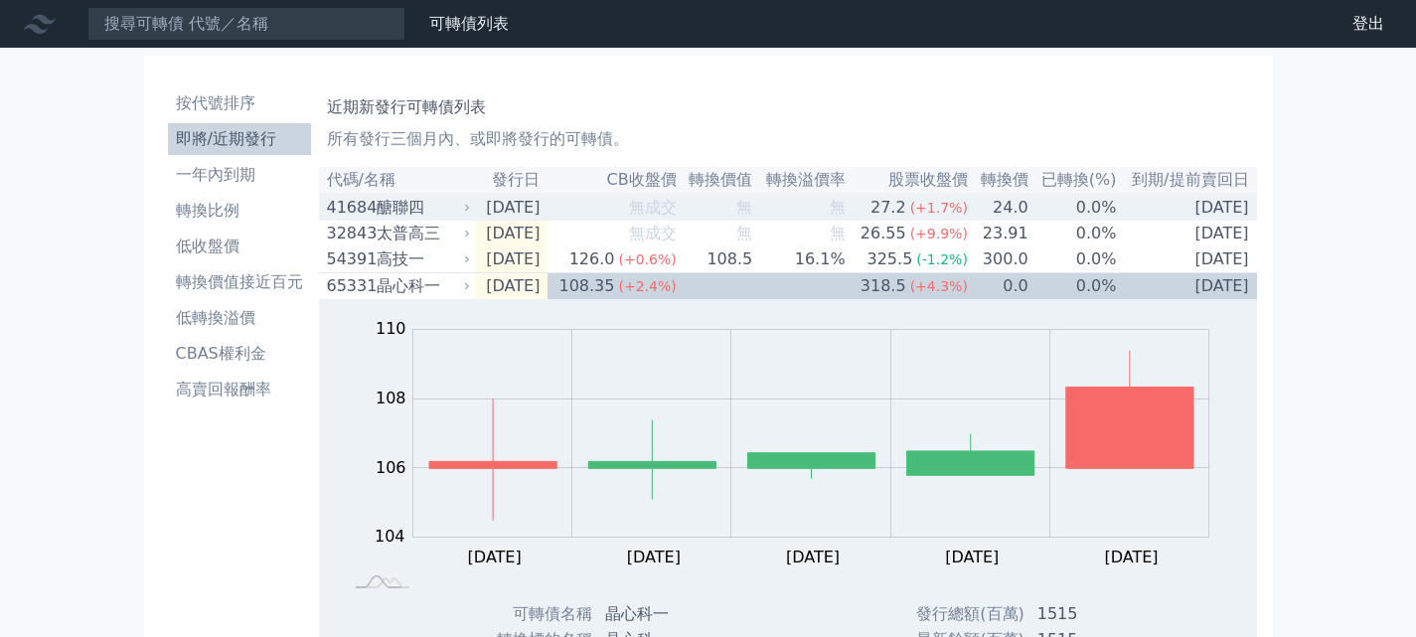
click at [394, 204] on div "醣聯四" at bounding box center [422, 208] width 90 height 24
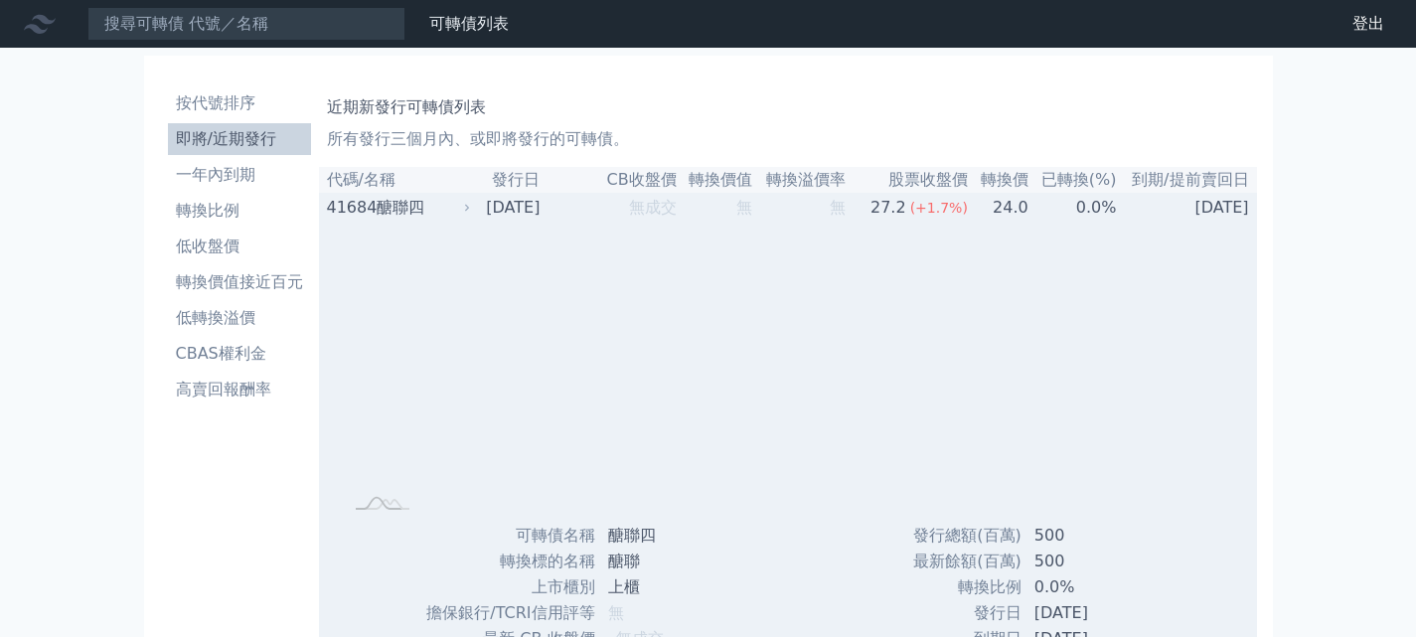
scroll to position [398, 0]
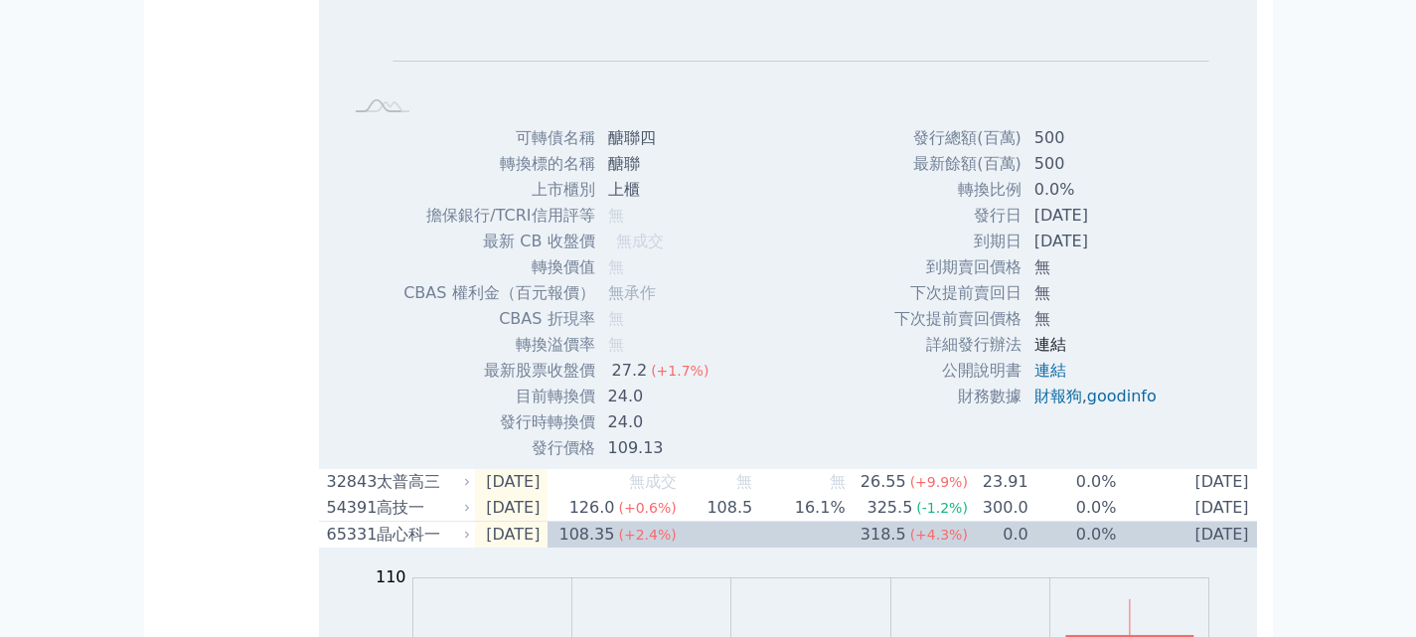
click at [1035, 349] on link "連結" at bounding box center [1051, 344] width 32 height 19
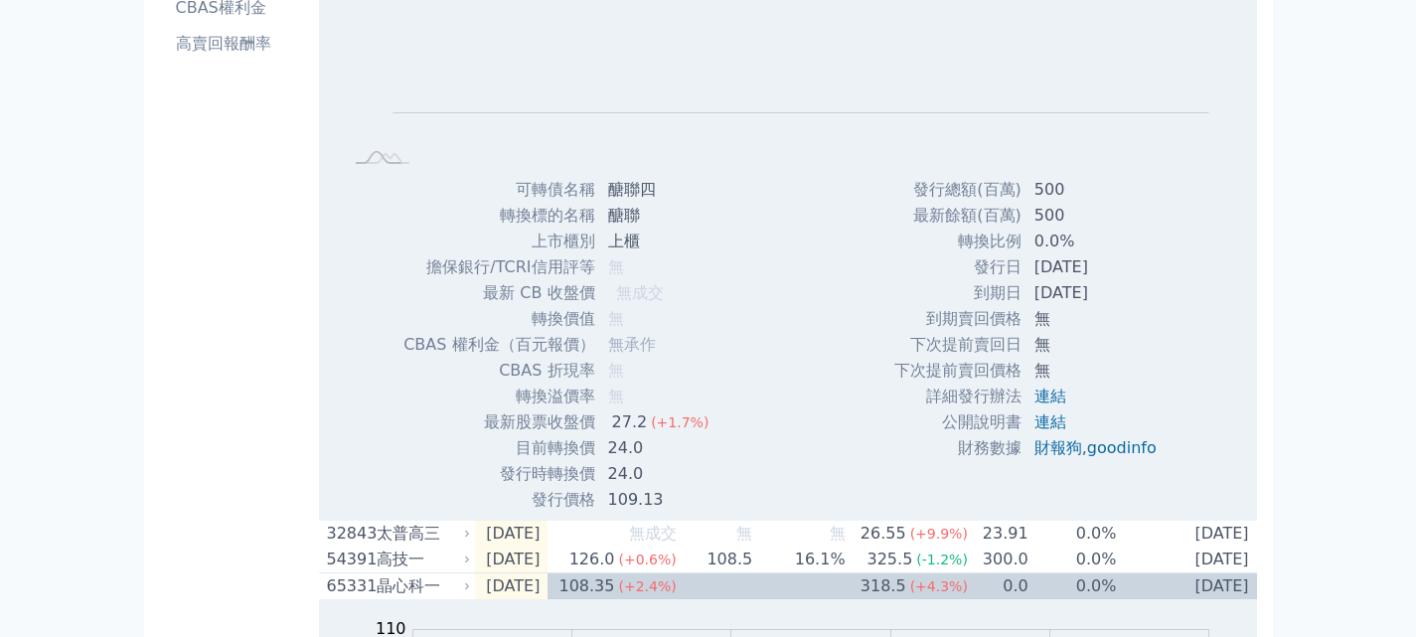
scroll to position [497, 0]
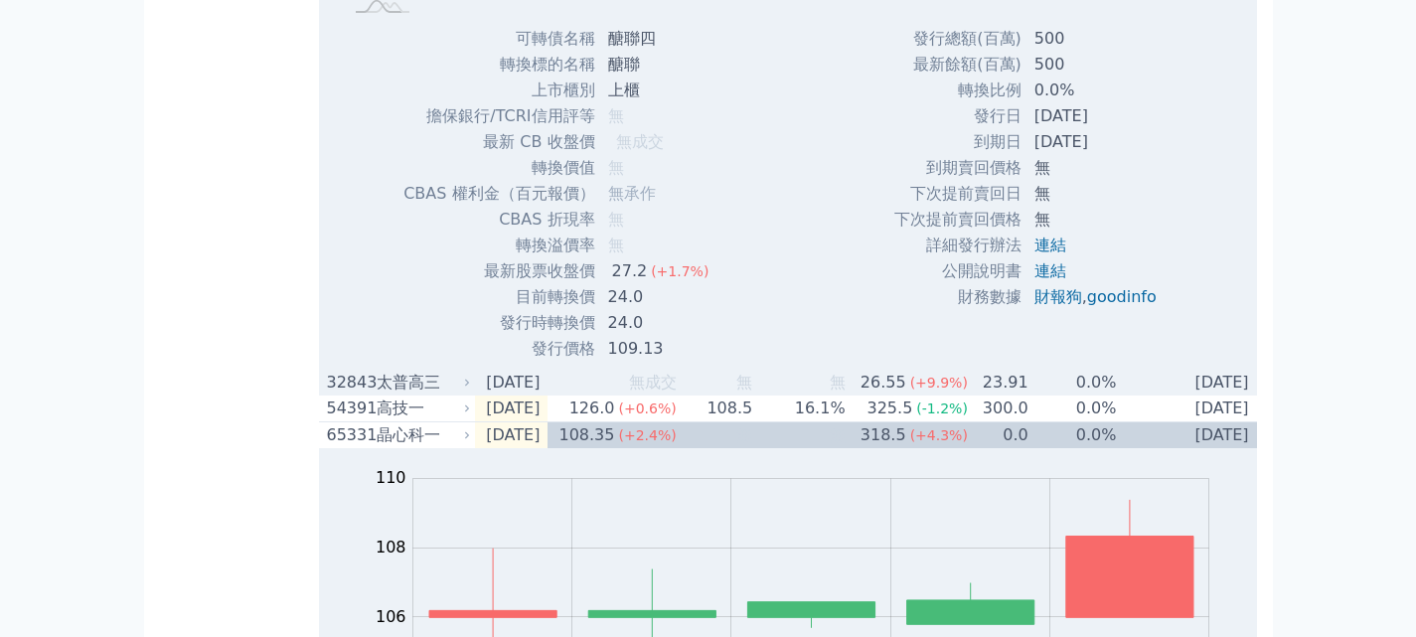
click at [377, 388] on div "太普高三" at bounding box center [422, 383] width 90 height 24
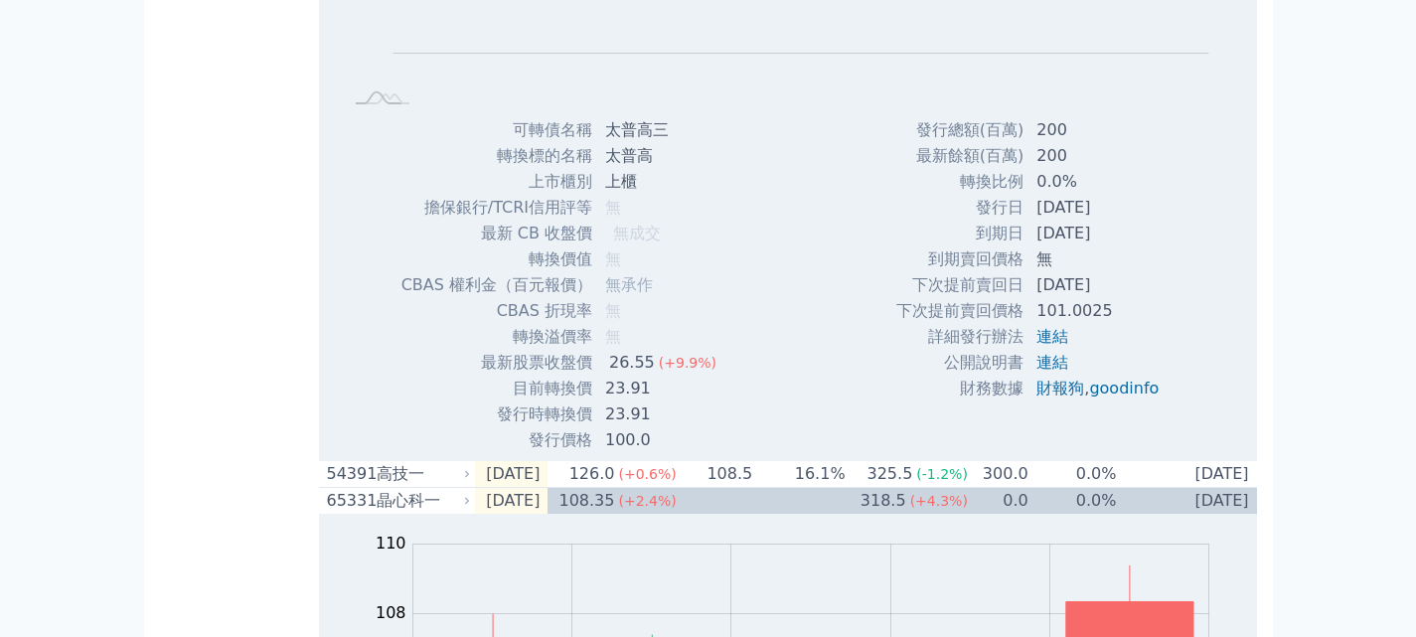
scroll to position [1093, 0]
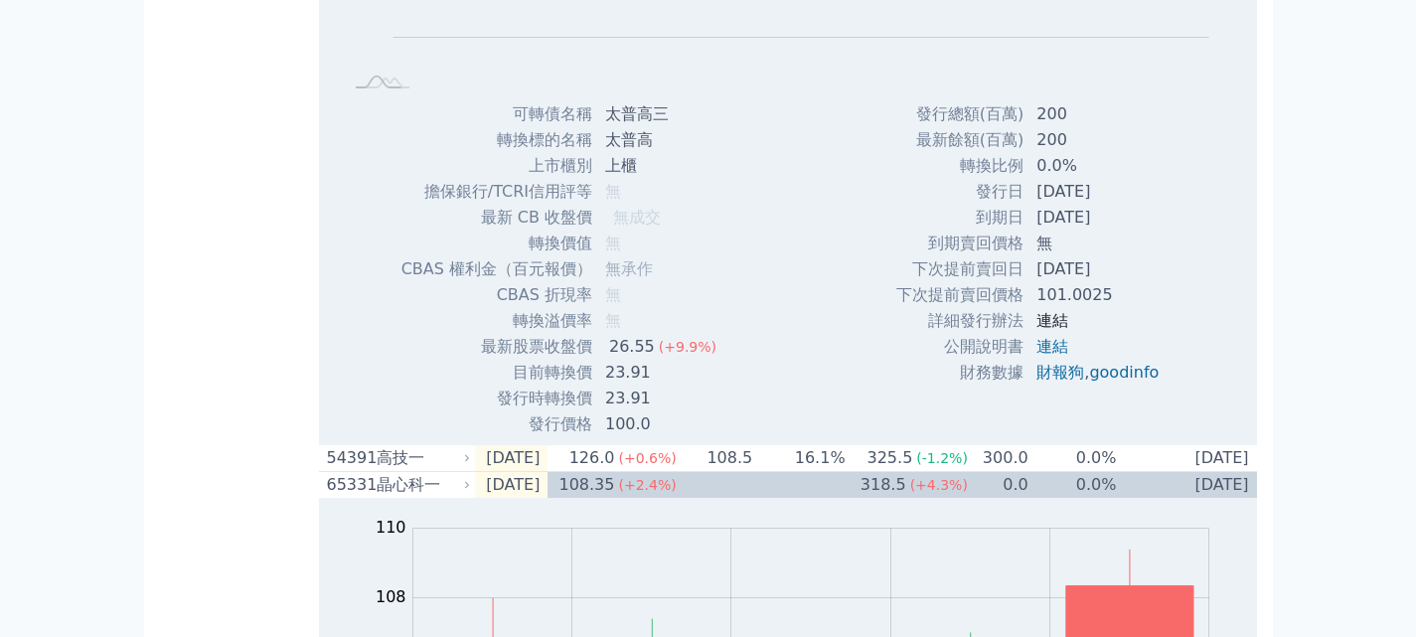
click at [1054, 327] on link "連結" at bounding box center [1053, 320] width 32 height 19
